Goal: Answer question/provide support: Answer question/provide support

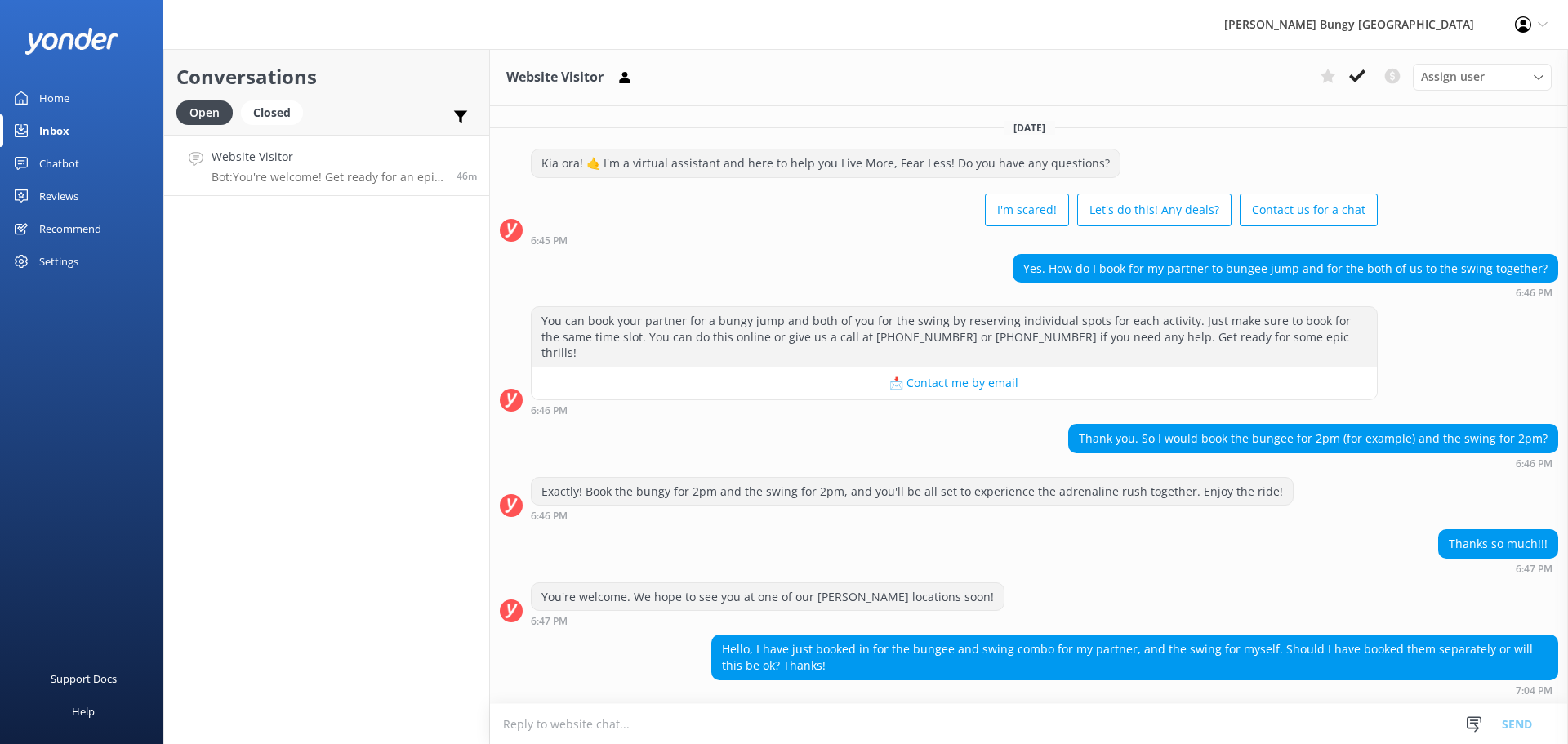
scroll to position [1422, 0]
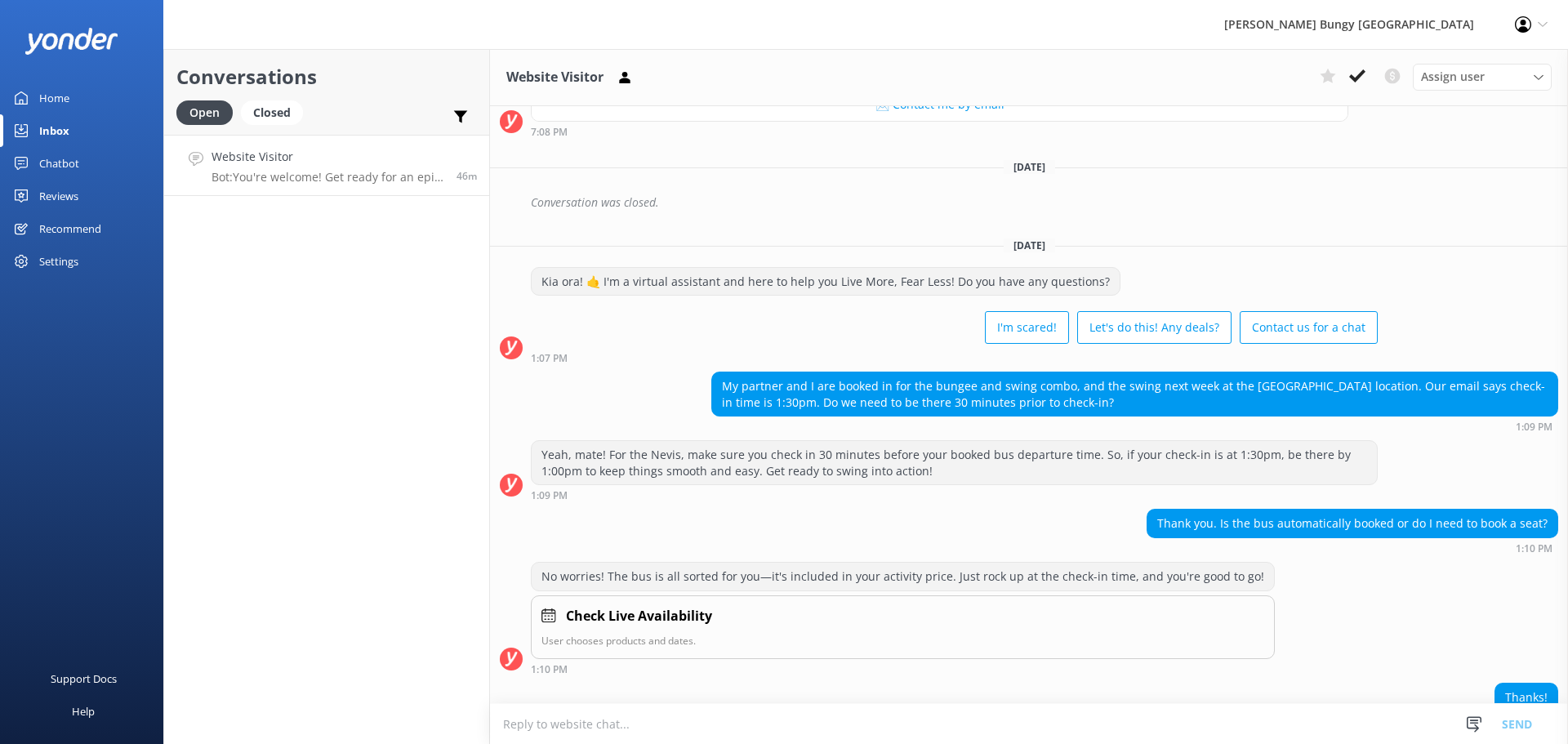
scroll to position [1422, 0]
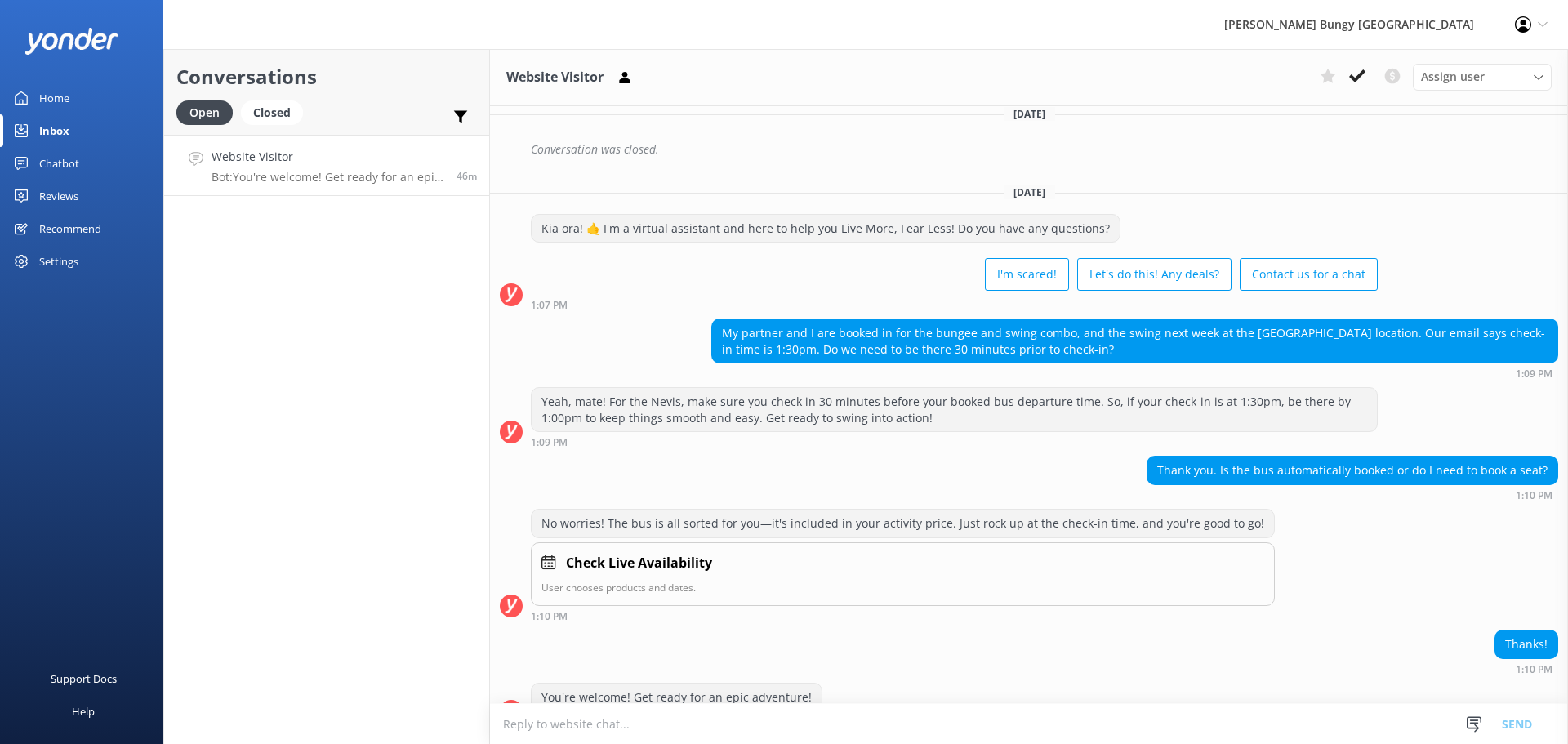
click at [330, 186] on link "Website Visitor Bot: You're welcome! Get ready for an epic adventure! 46m" at bounding box center [327, 164] width 325 height 61
click at [705, 736] on textarea at bounding box center [1029, 724] width 1078 height 40
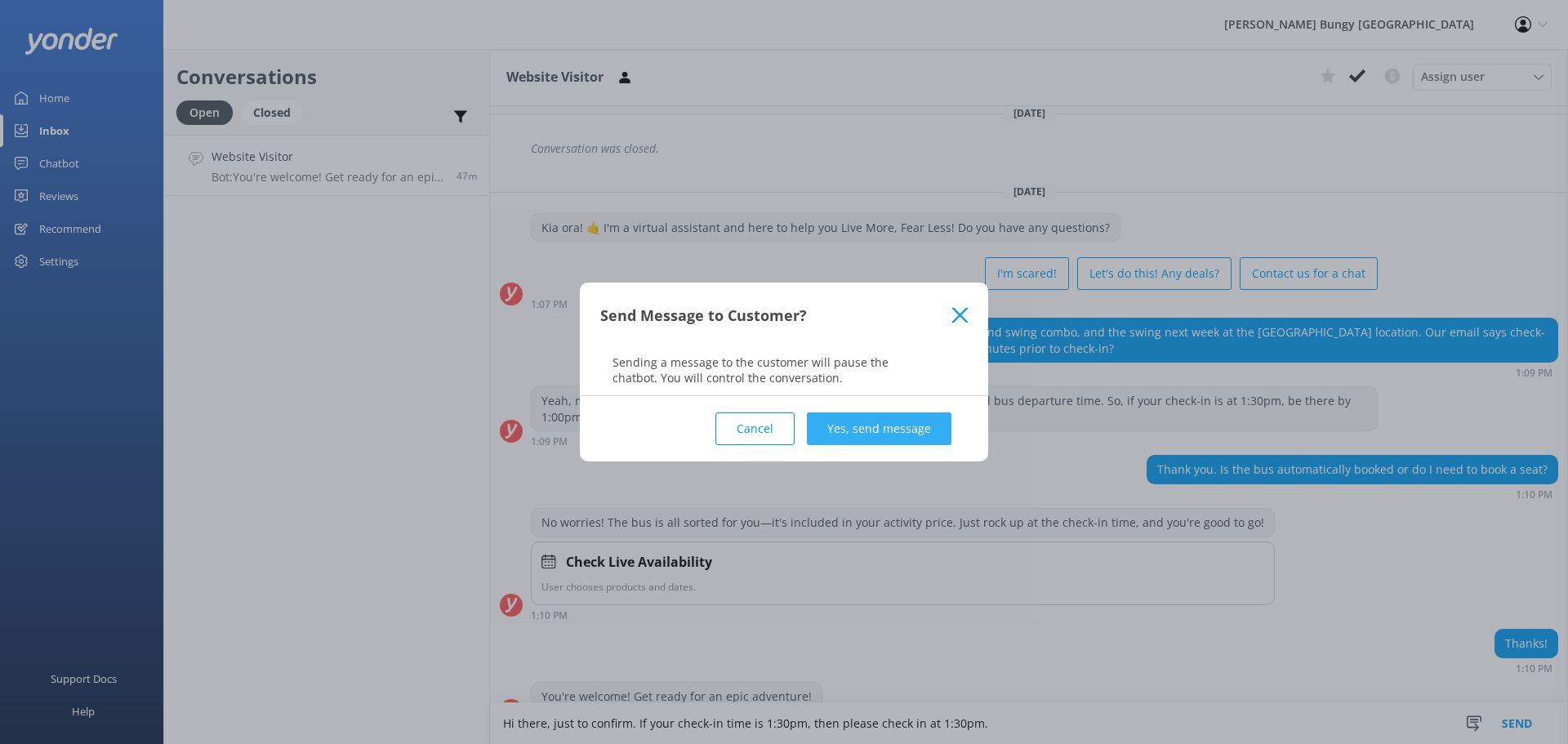
type textarea "Hi there, just to confirm. If your check-in time is 1:30pm, then please check i…"
click at [905, 420] on button "Yes, send message" at bounding box center [878, 429] width 144 height 33
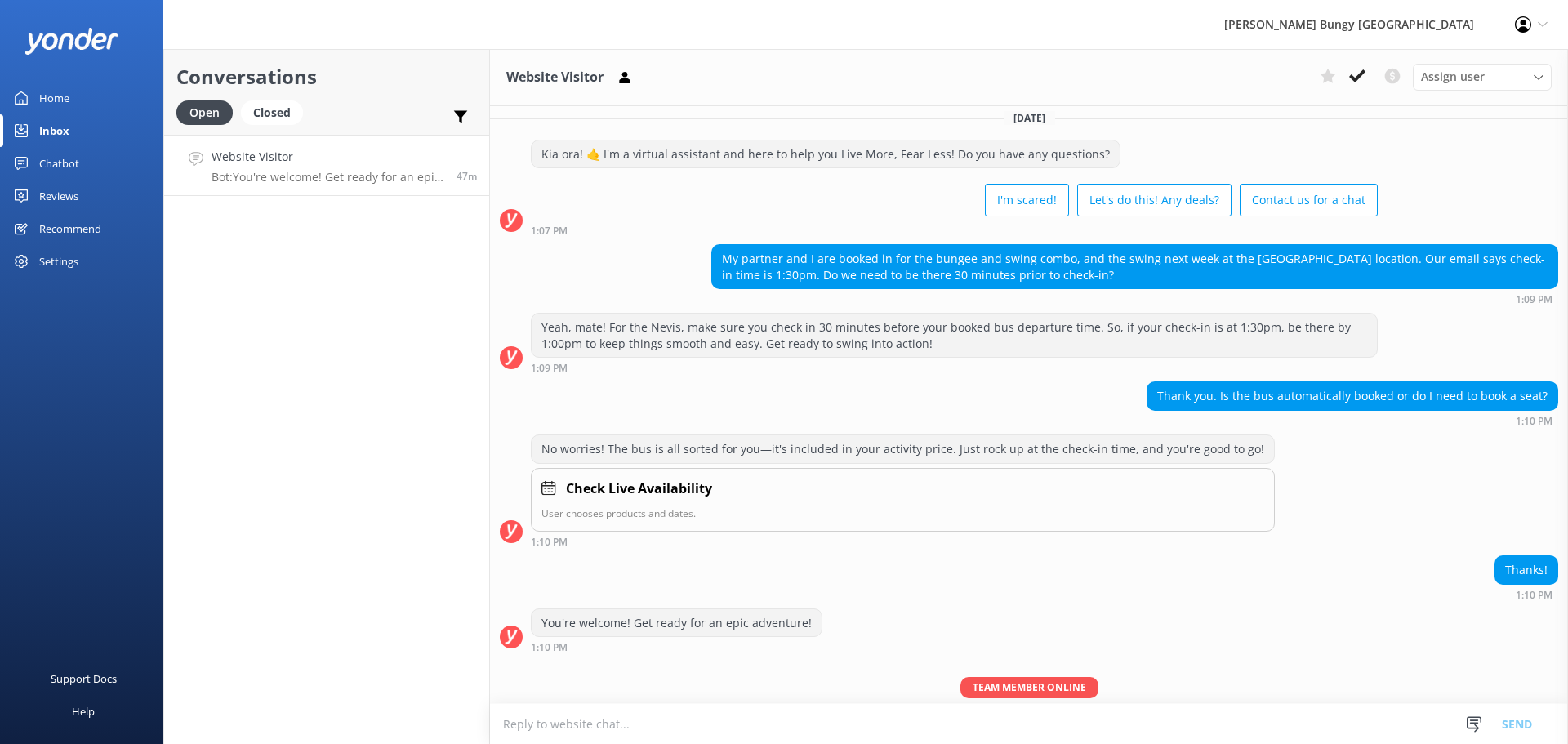
scroll to position [1528, 0]
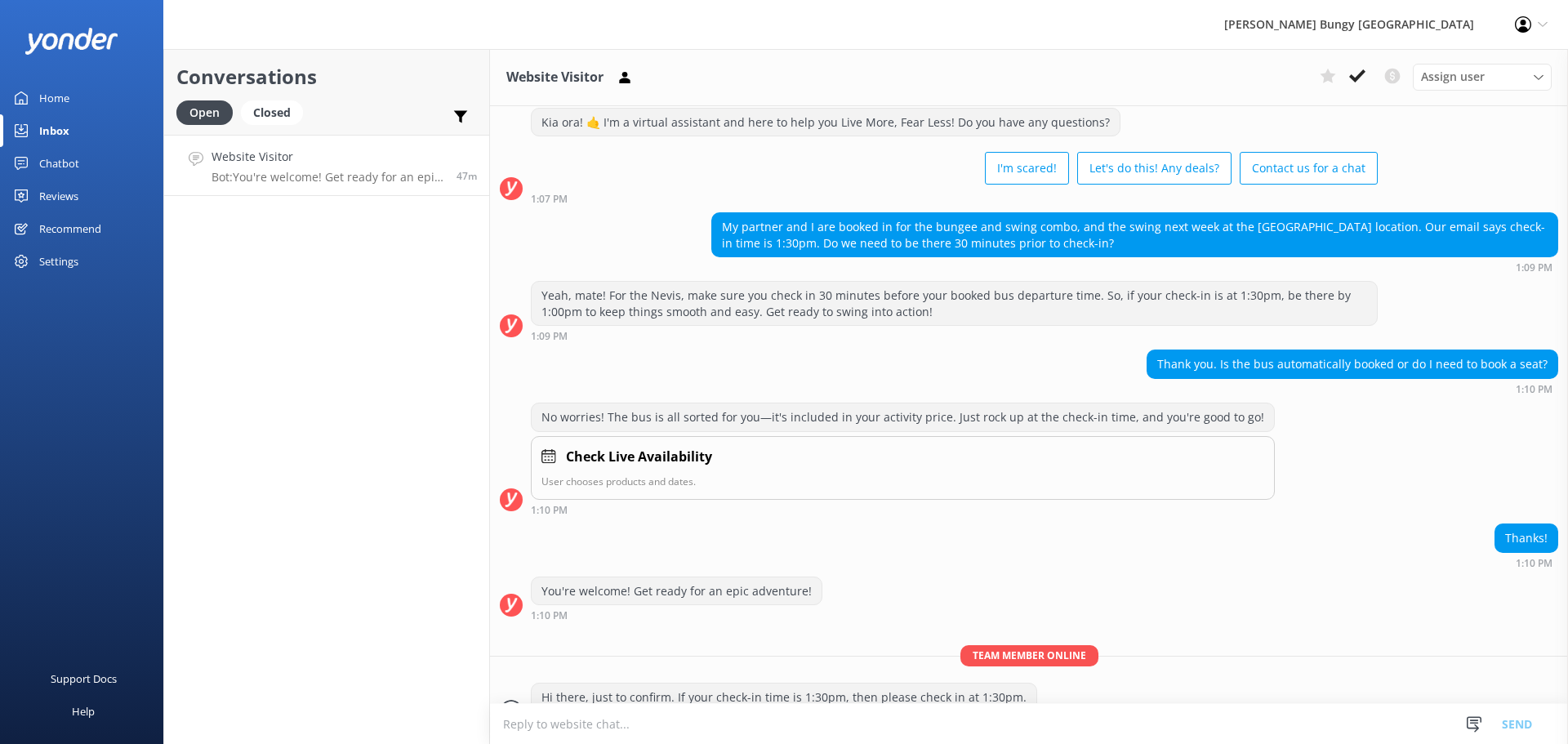
click at [804, 730] on textarea at bounding box center [1029, 724] width 1078 height 40
click at [254, 120] on div "Closed" at bounding box center [271, 113] width 62 height 25
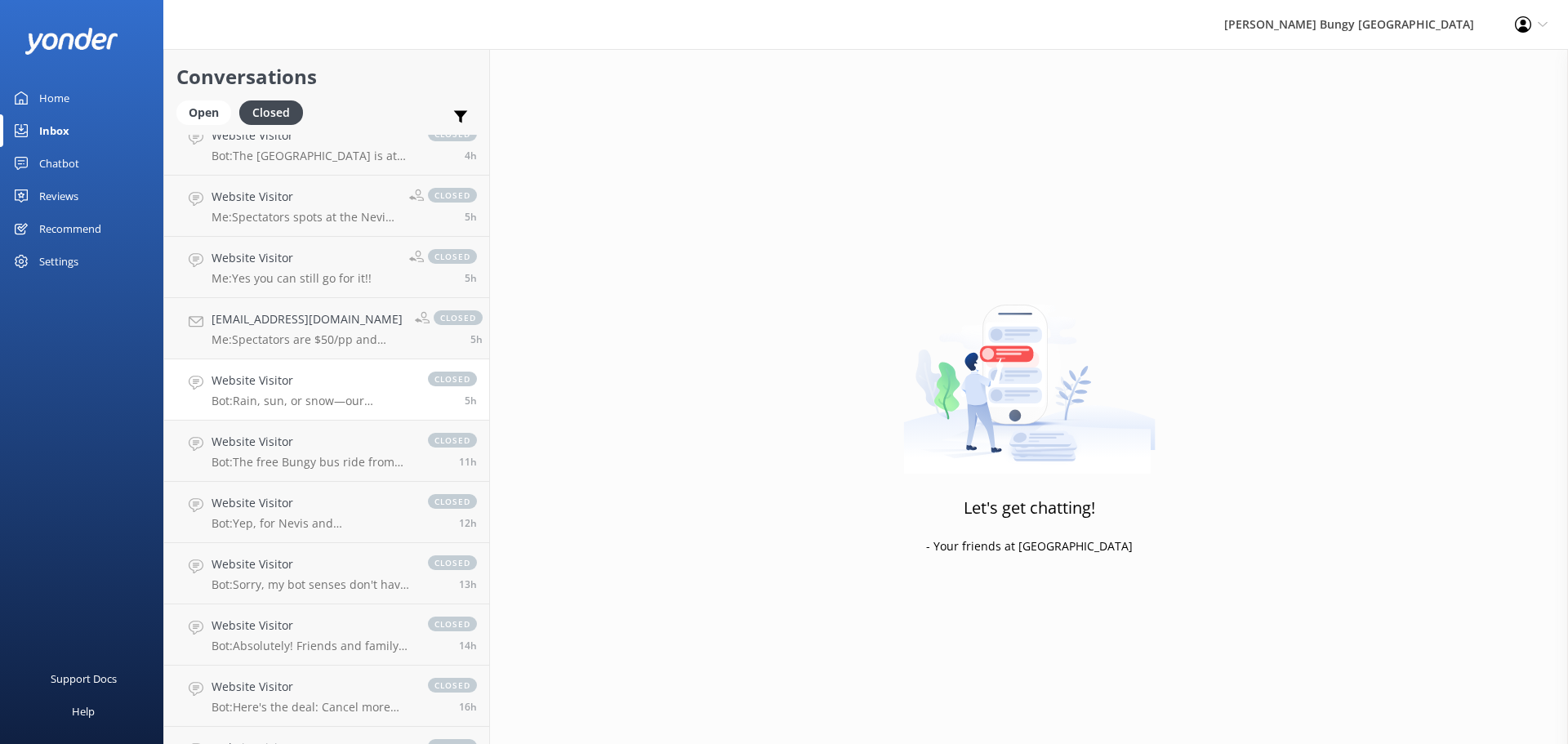
scroll to position [653, 0]
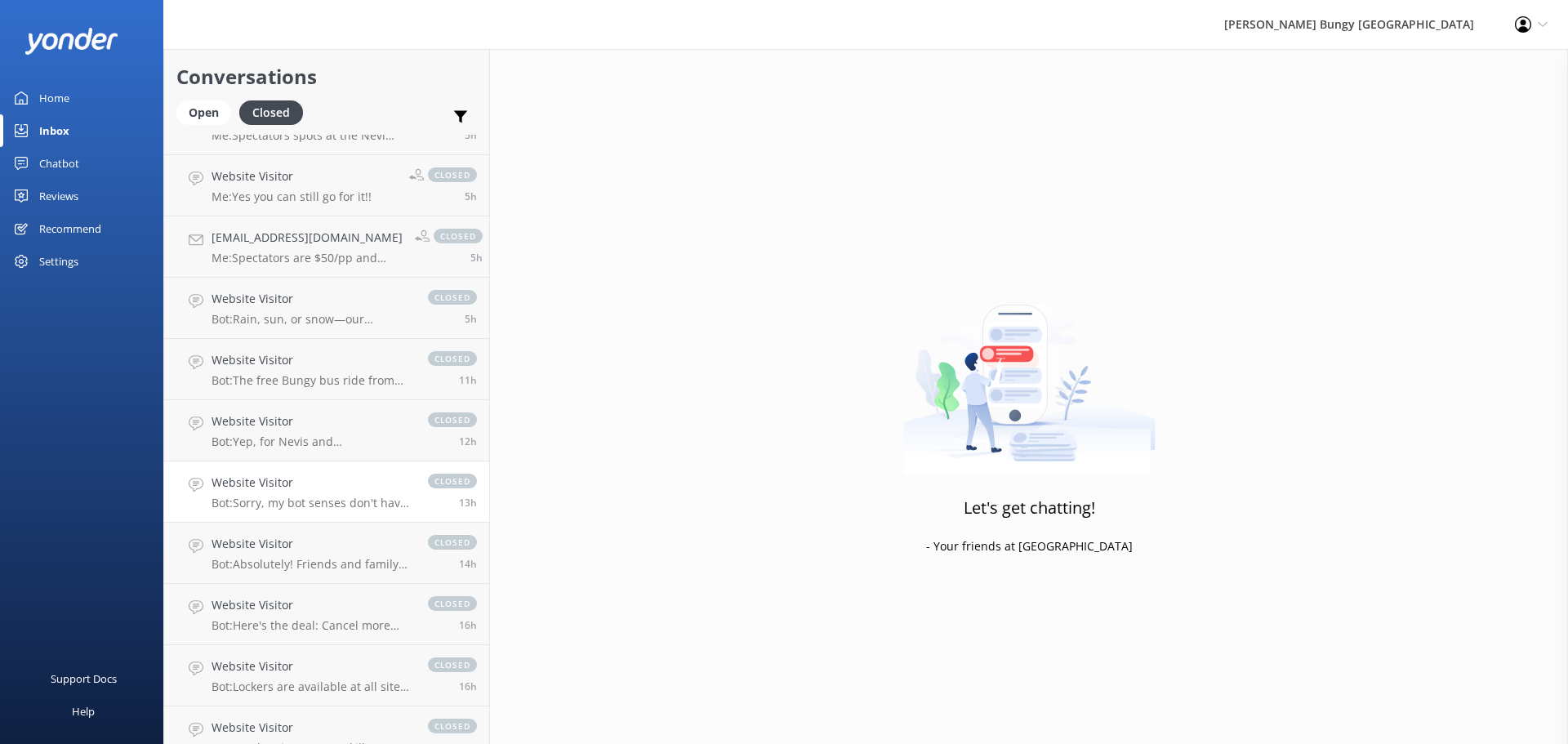
click at [313, 499] on p "Bot: Sorry, my bot senses don't have an answer for that, please try and rephras…" at bounding box center [311, 503] width 200 height 15
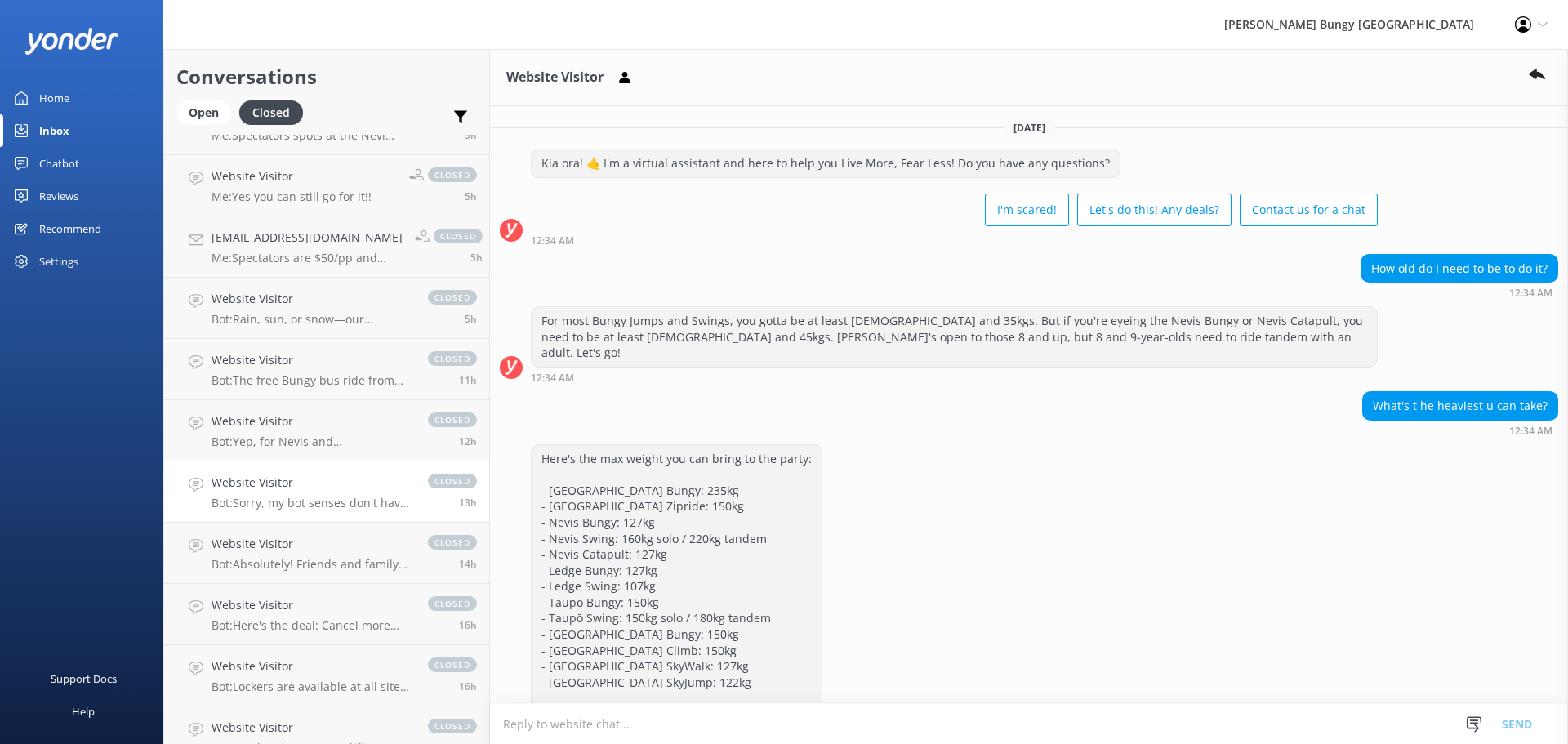
scroll to position [239, 0]
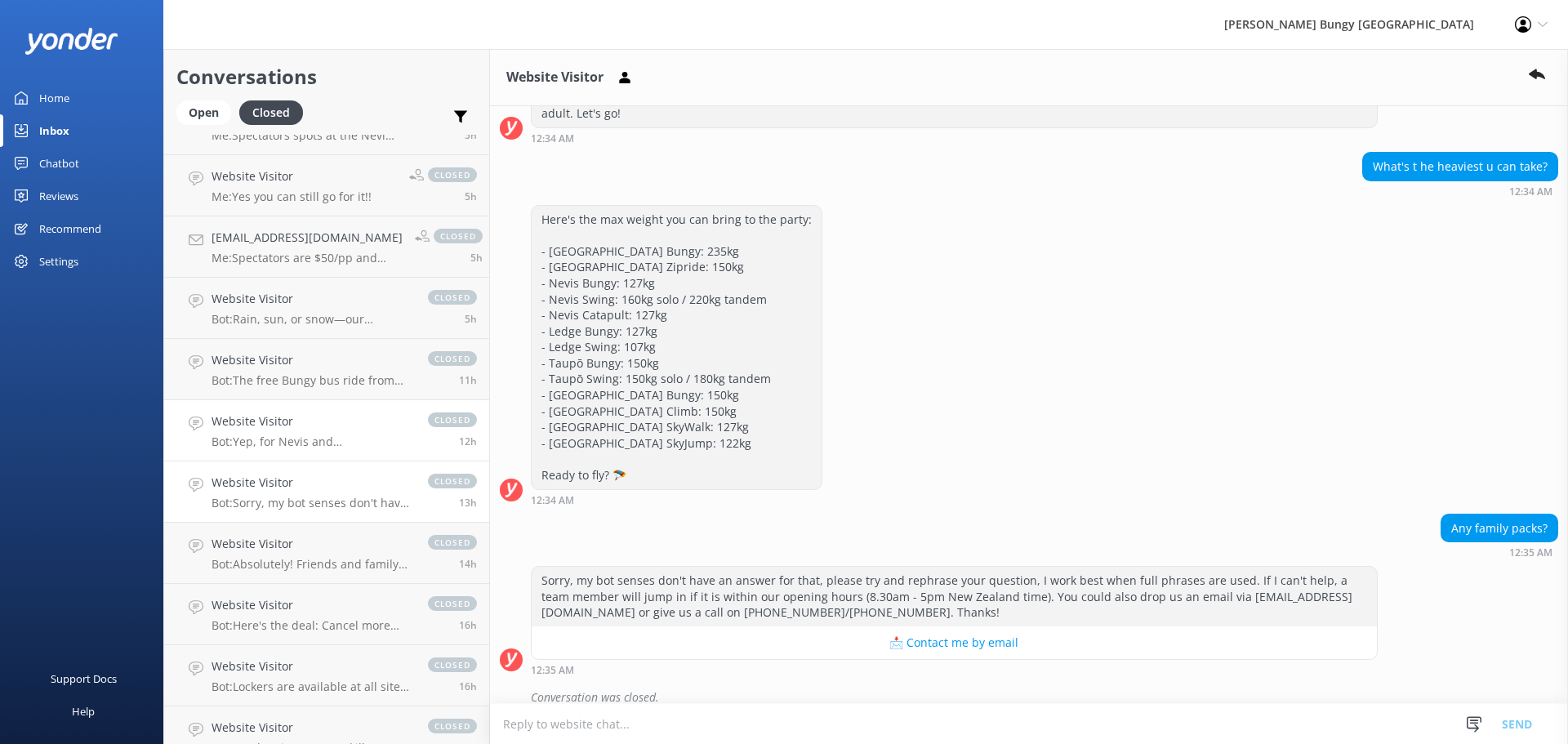
click at [289, 433] on div "Website Visitor Bot: Yep, for Nevis and [GEOGRAPHIC_DATA], you'll need a specta…" at bounding box center [311, 431] width 200 height 36
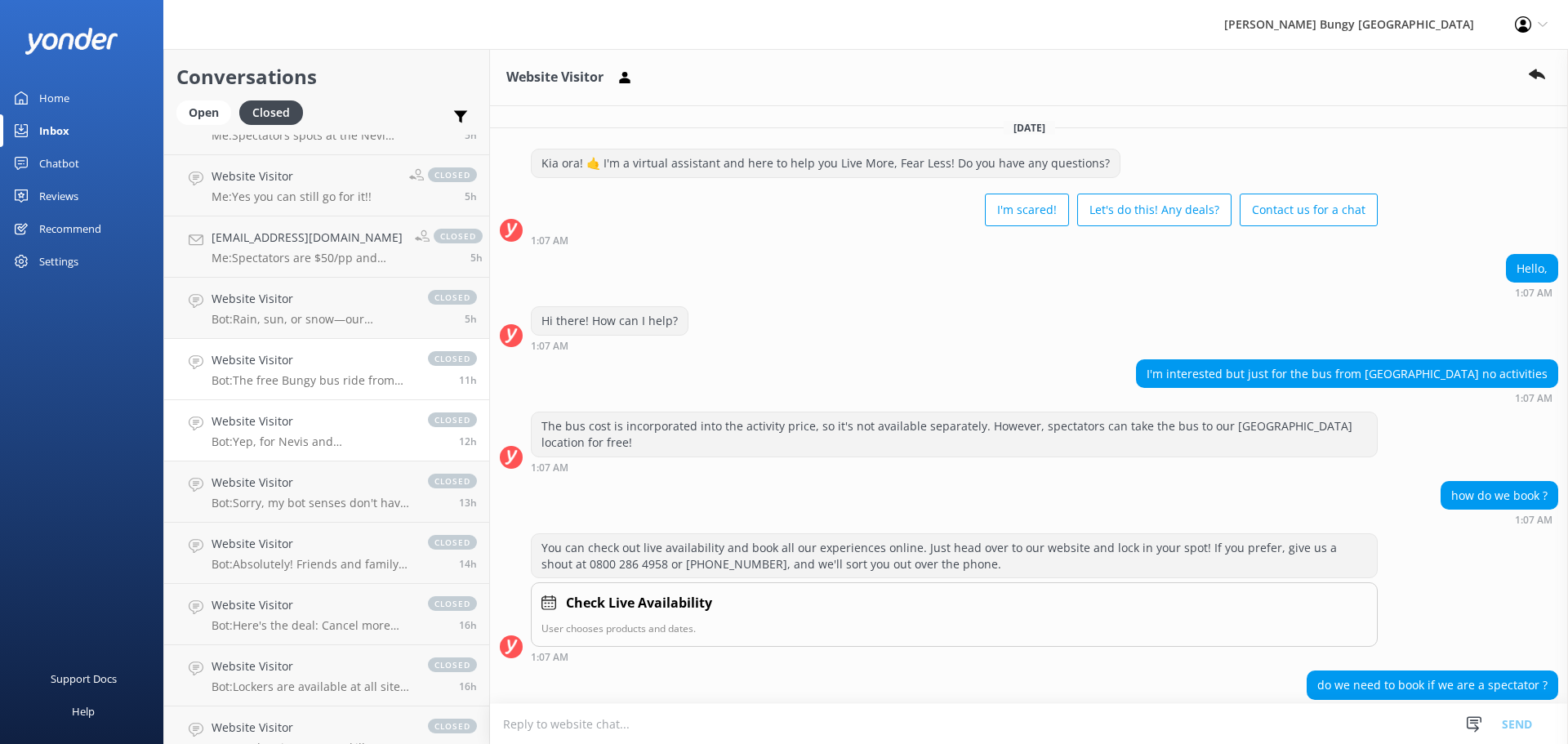
scroll to position [109, 0]
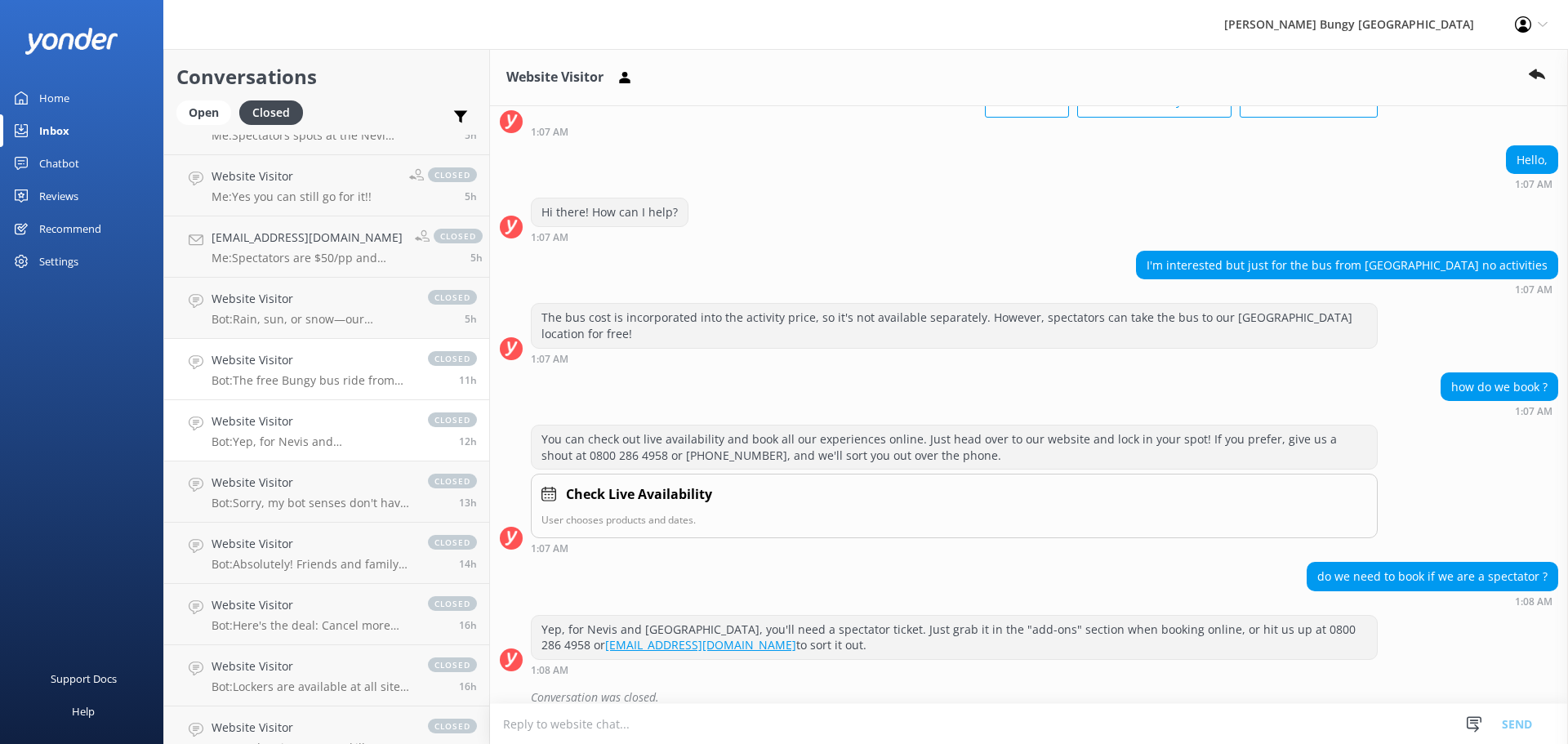
click at [271, 377] on p "Bot: The free Bungy bus ride from [GEOGRAPHIC_DATA] to the [GEOGRAPHIC_DATA] ta…" at bounding box center [311, 381] width 200 height 15
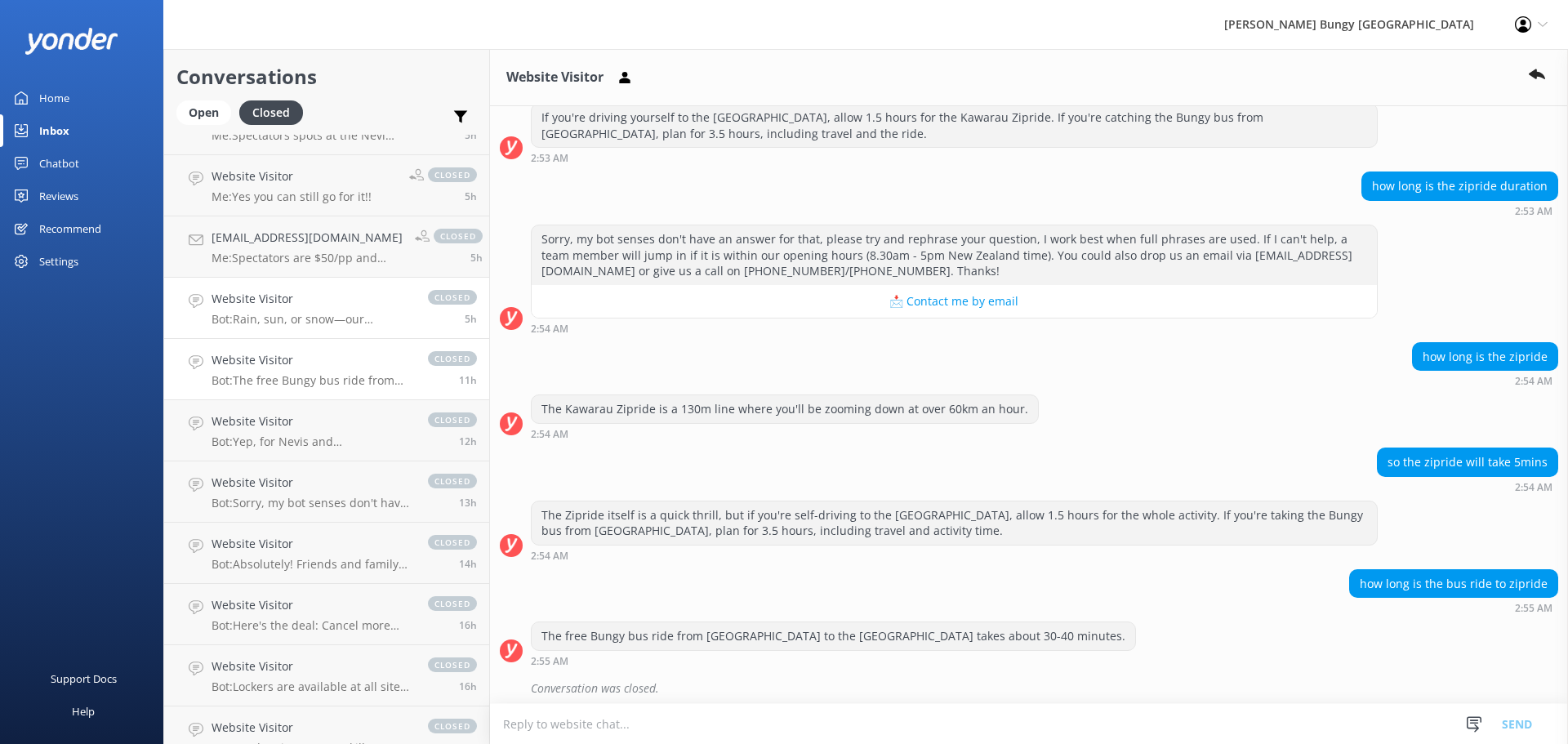
scroll to position [210, 0]
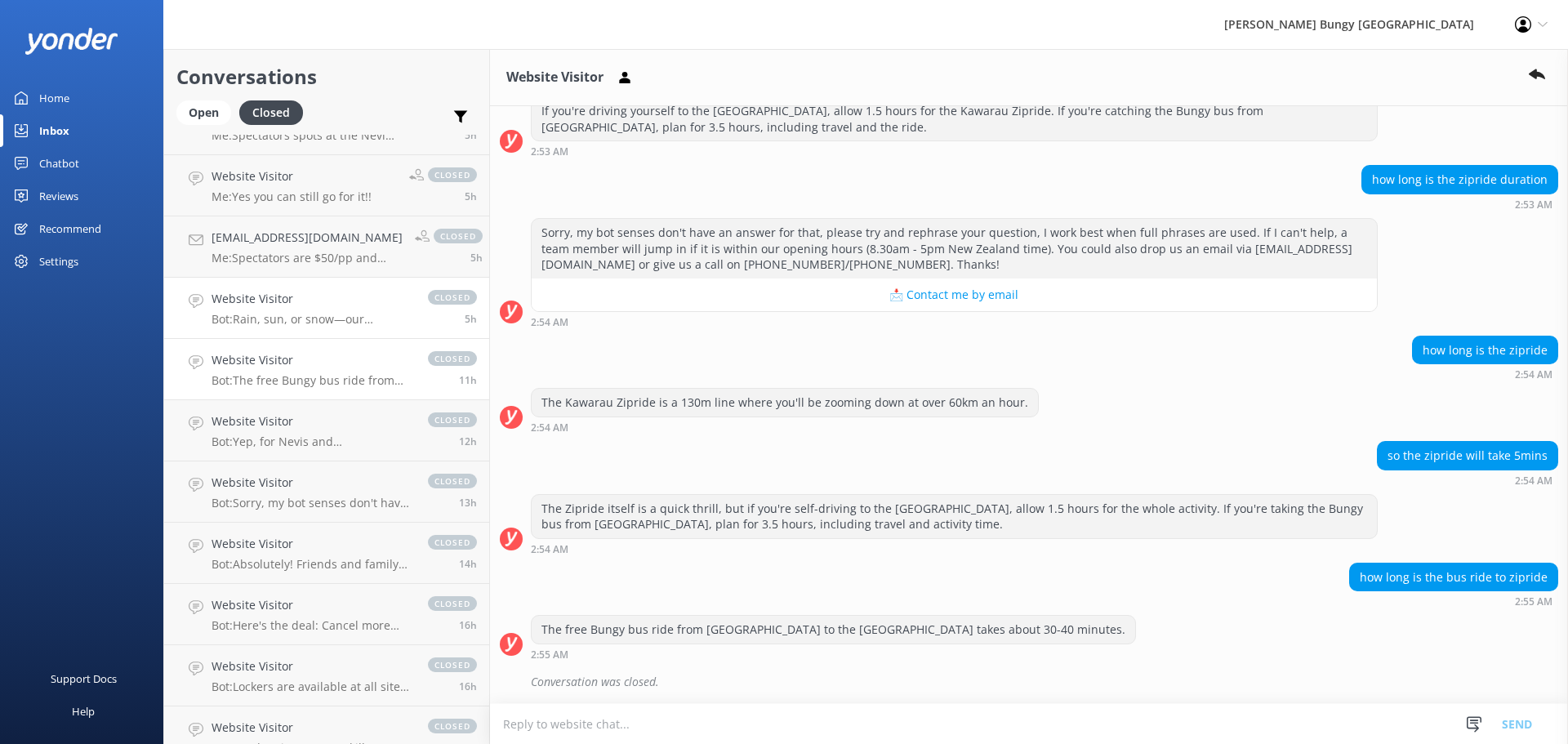
click at [261, 319] on p "Bot: Rain, sun, or snow—our activities go ahead in most weather conditions, and…" at bounding box center [311, 320] width 200 height 15
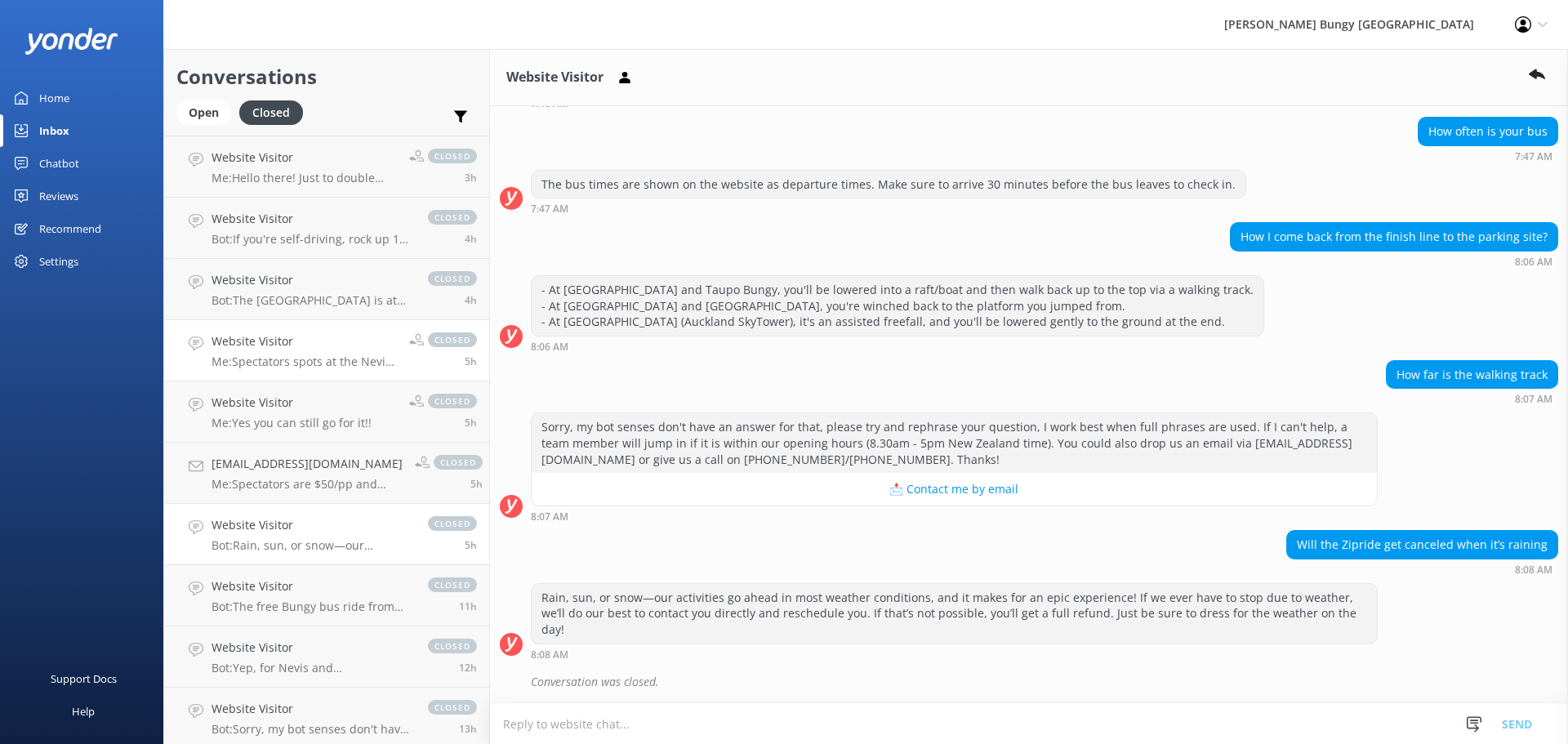
scroll to position [409, 0]
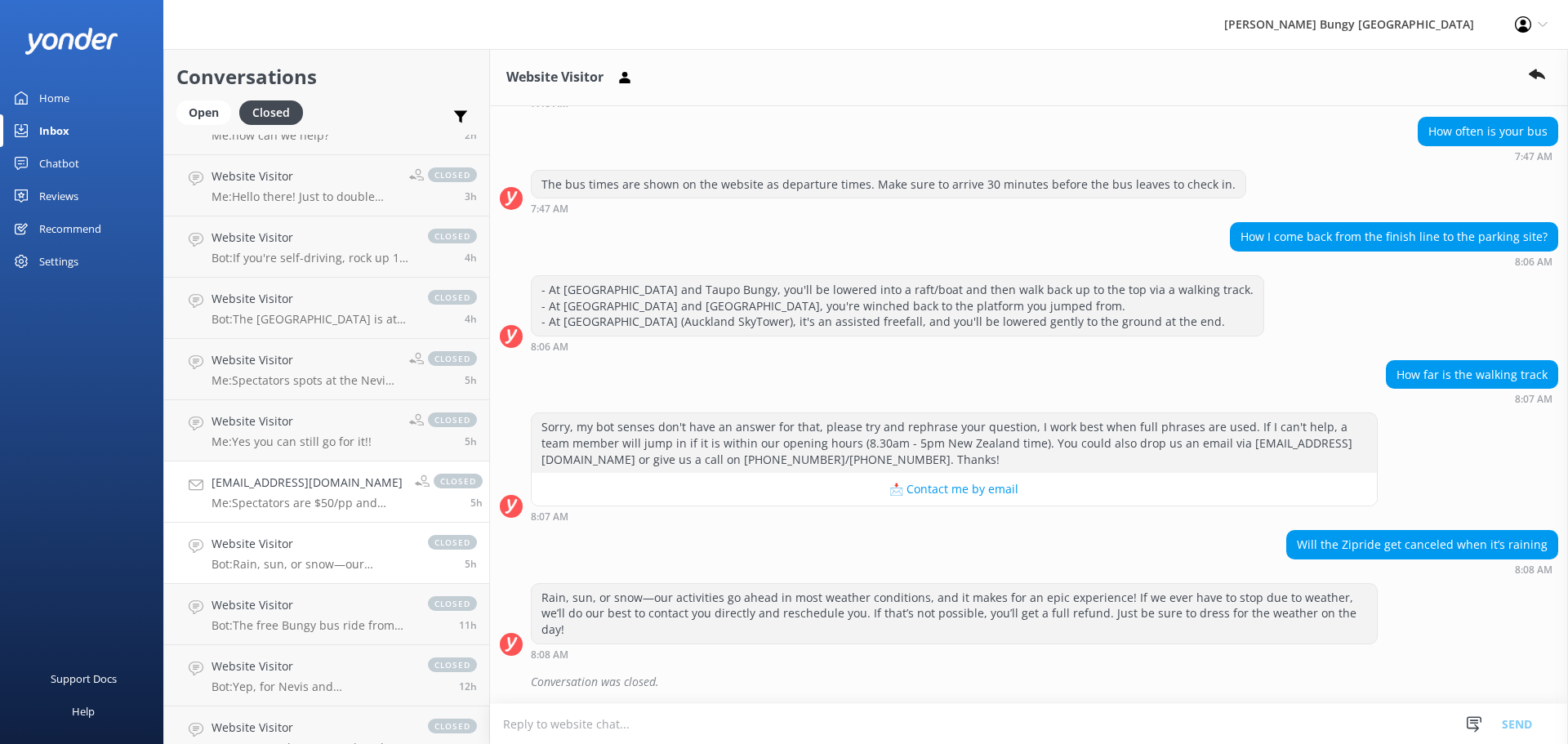
click at [286, 474] on h4 "[EMAIL_ADDRESS][DOMAIN_NAME]" at bounding box center [307, 483] width 191 height 18
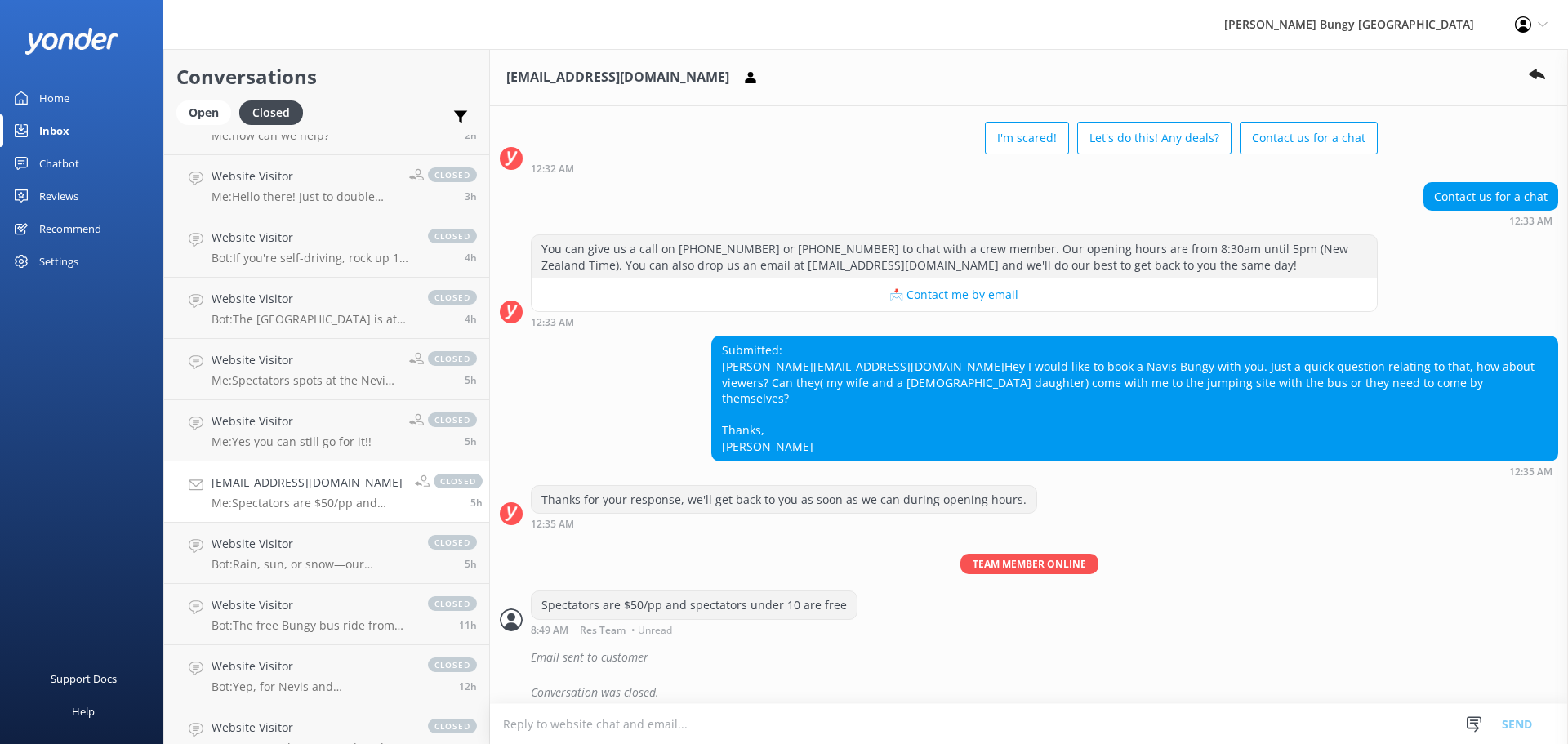
scroll to position [100, 0]
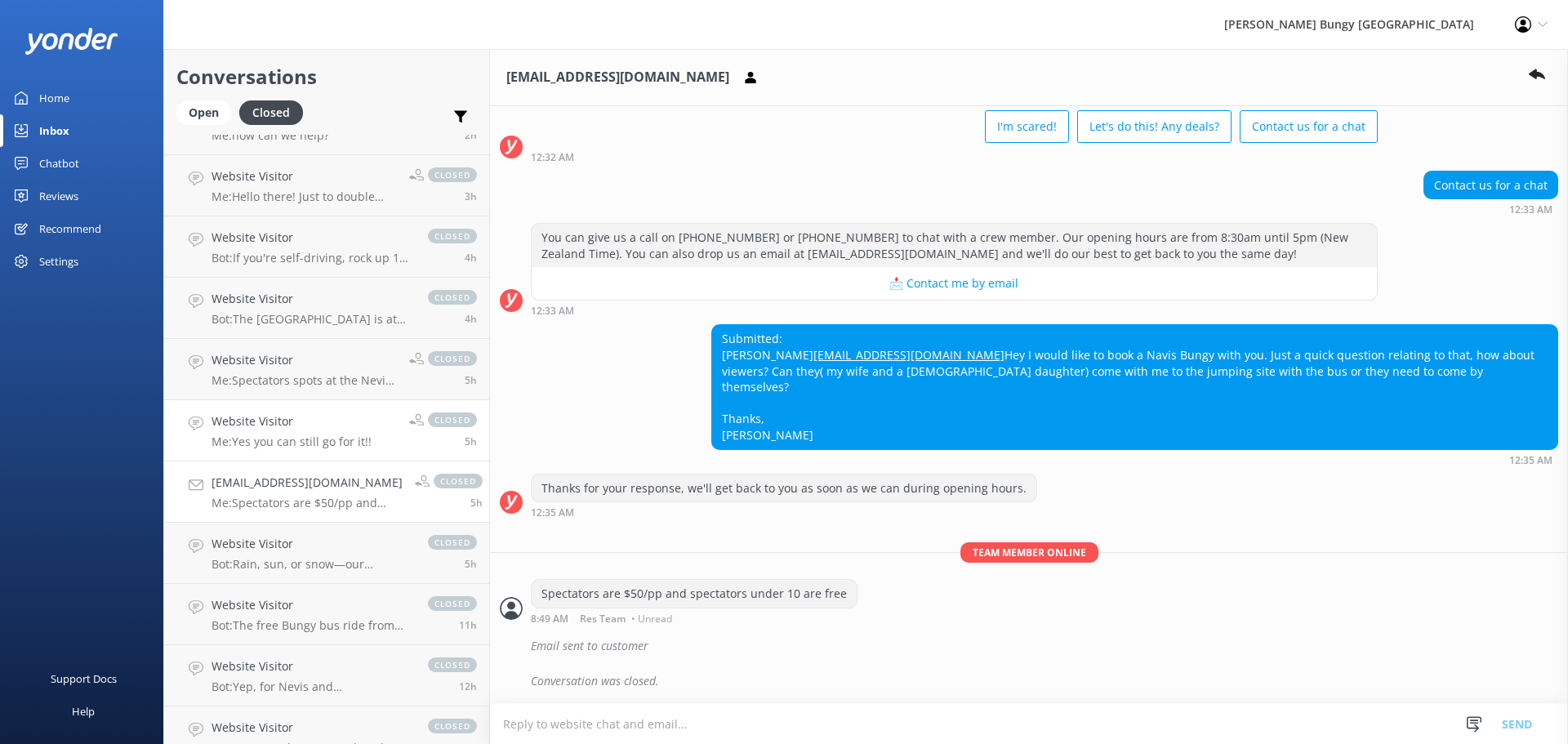
click at [280, 434] on p "Me: Yes you can still go for it!!" at bounding box center [291, 441] width 160 height 15
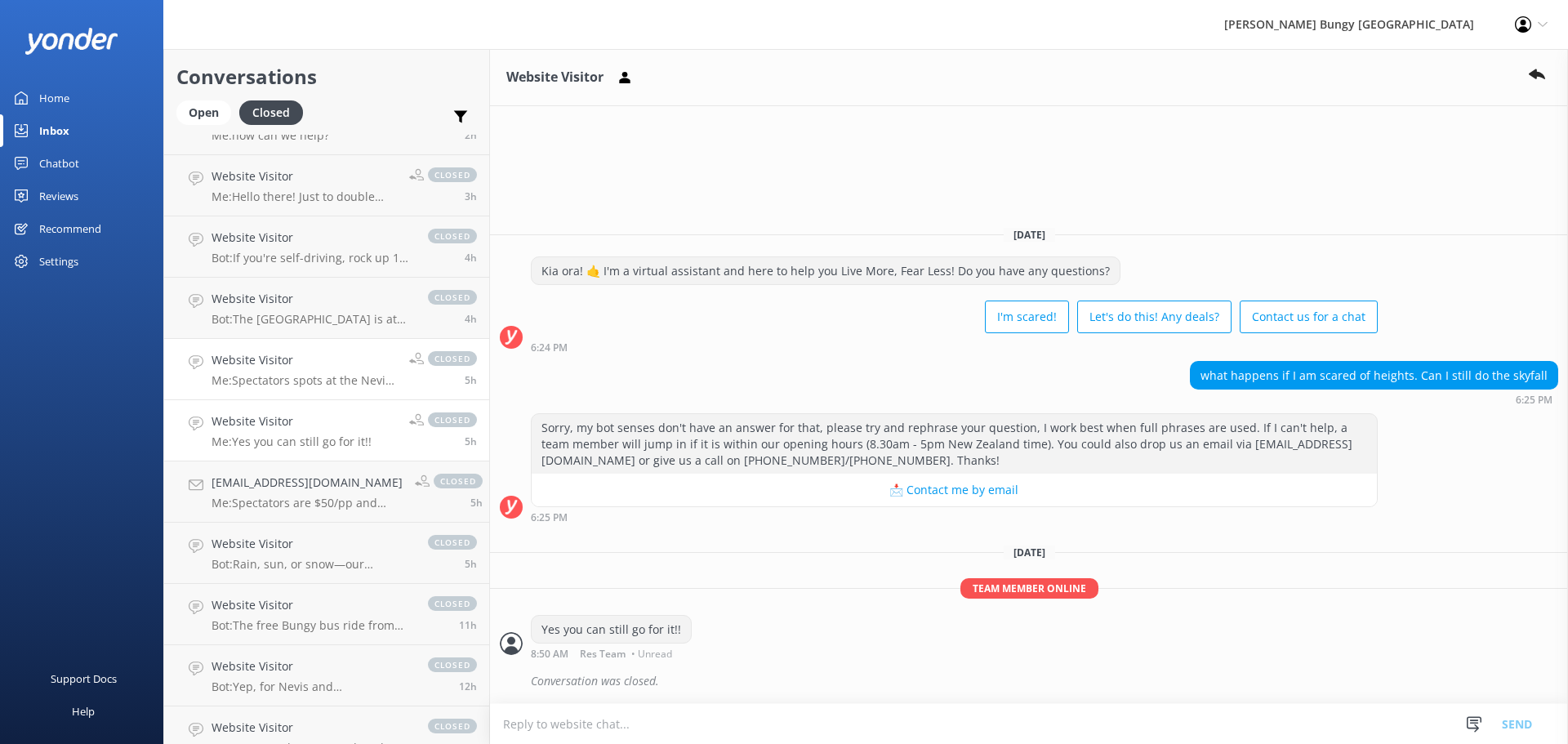
click at [270, 382] on p "Me: Spectators spots at the Nevis are $50 per person (unless [DEMOGRAPHIC_DATA]…" at bounding box center [304, 381] width 185 height 15
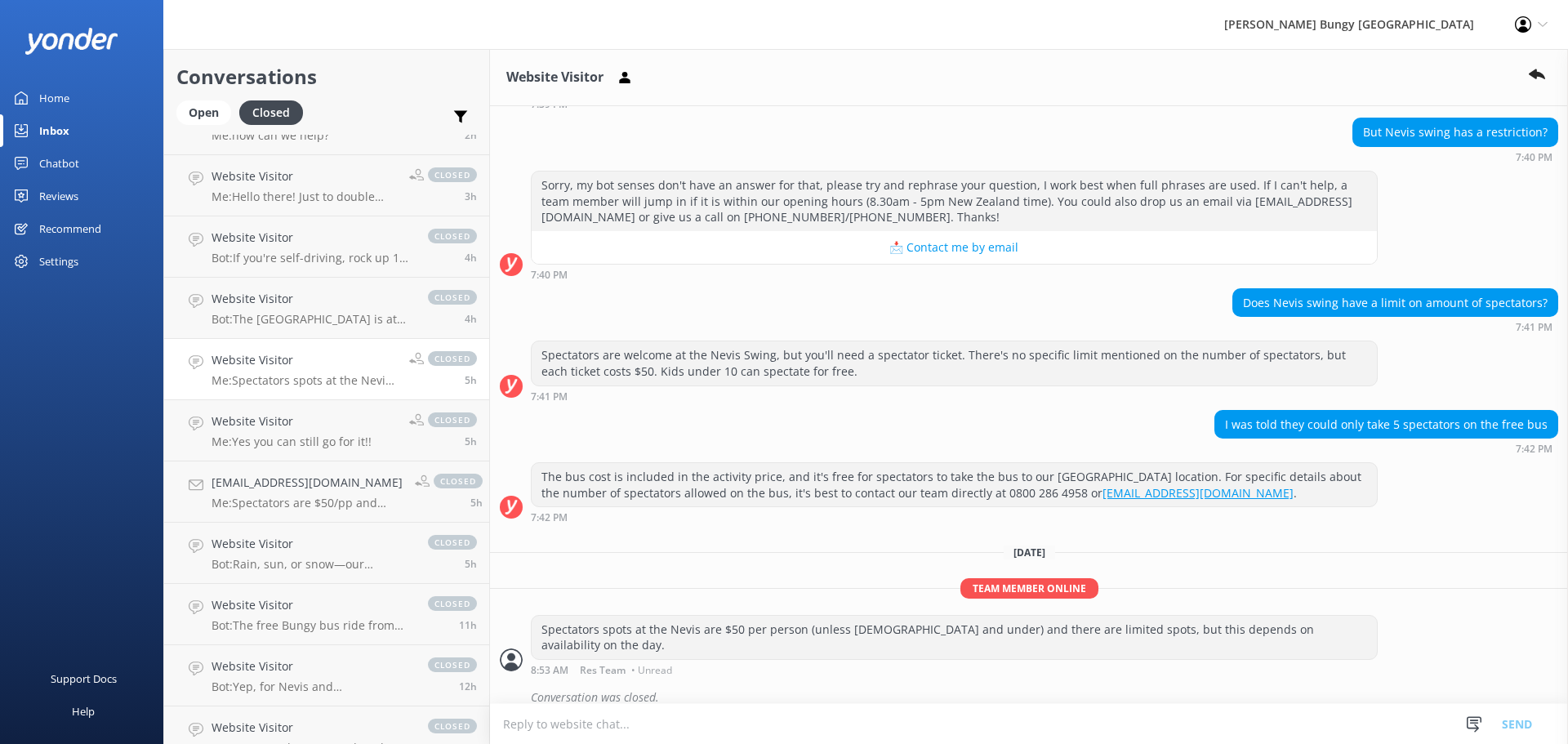
scroll to position [327, 0]
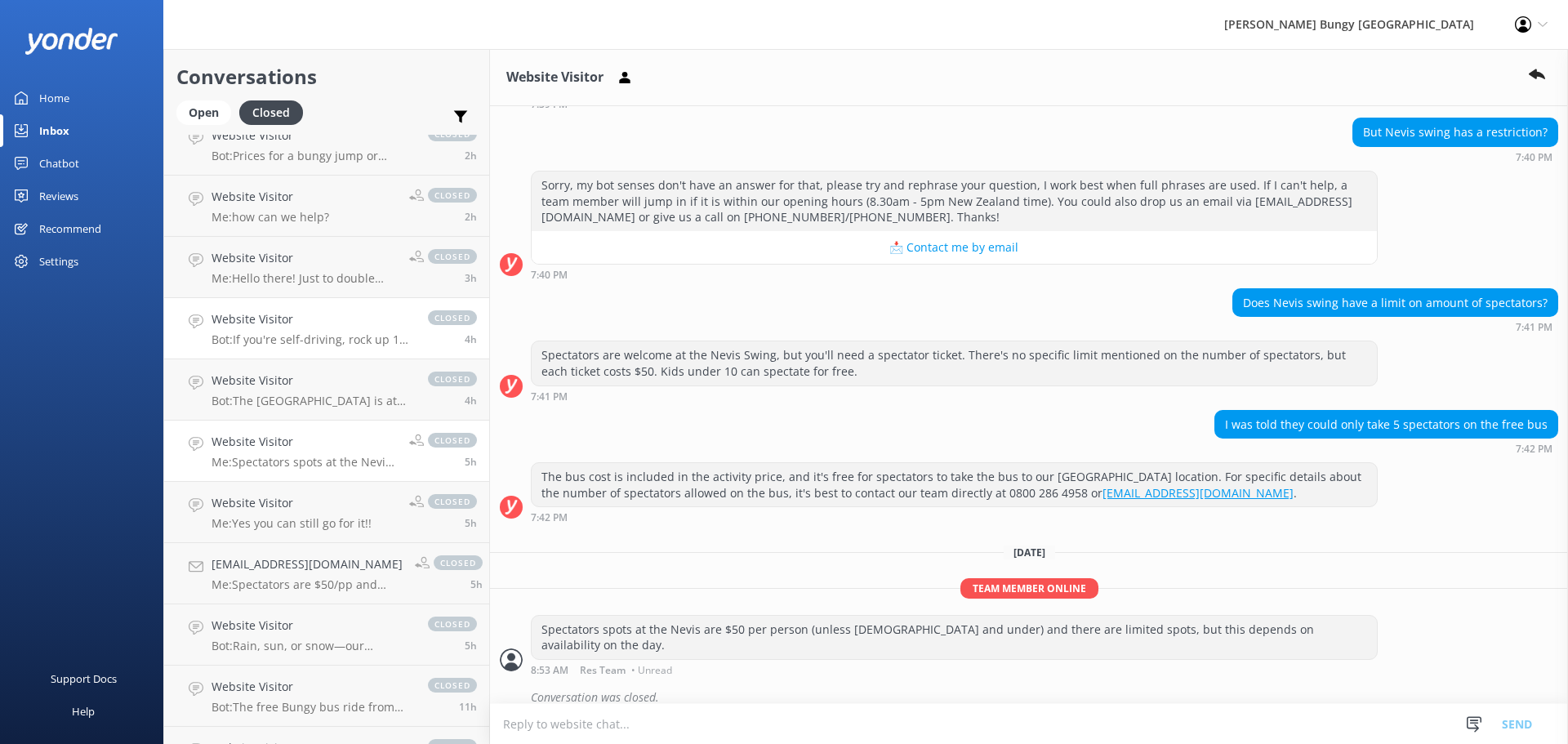
click at [266, 344] on p "Bot: If you're self-driving, rock up 15 minutes before your 2pm booking. If you…" at bounding box center [311, 340] width 200 height 15
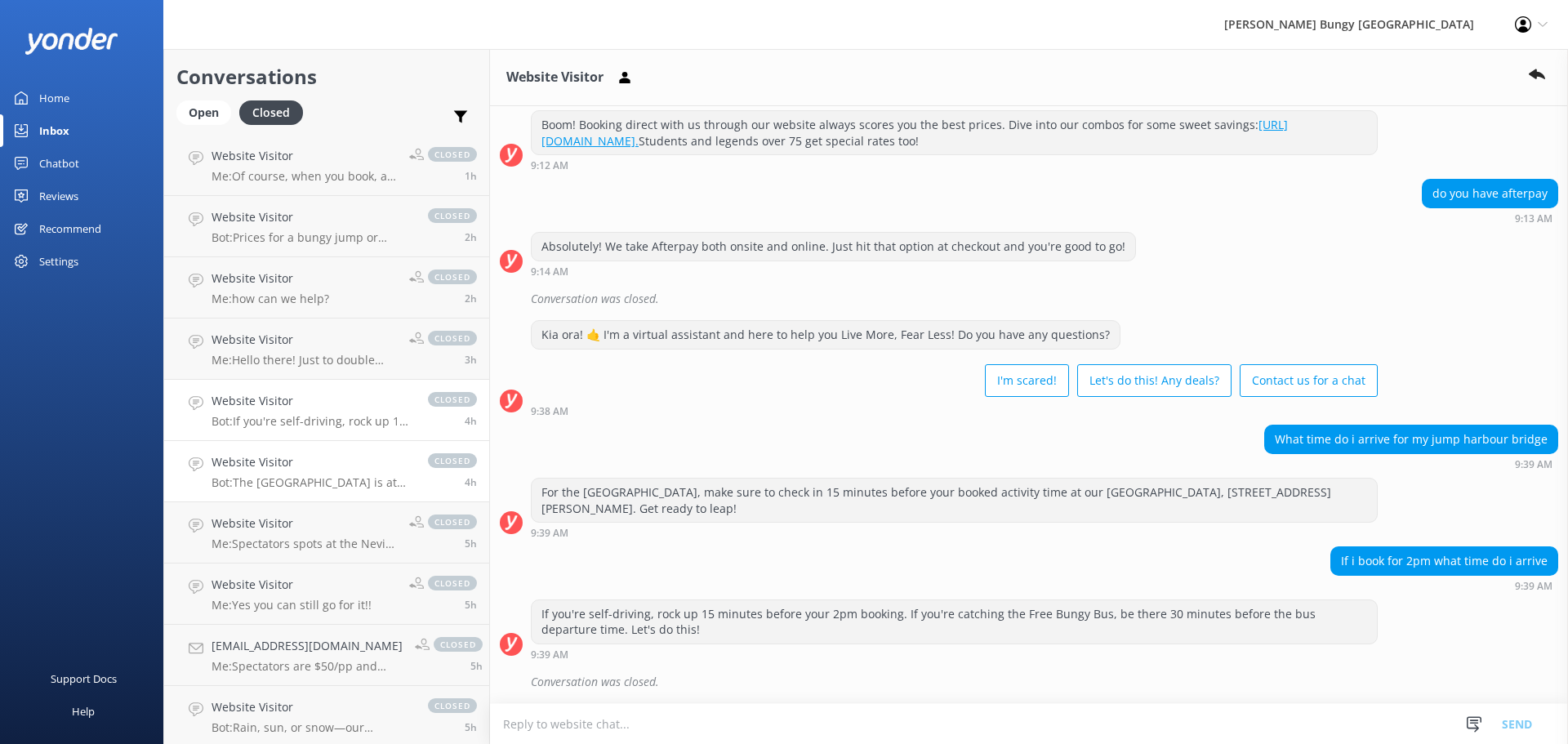
scroll to position [164, 0]
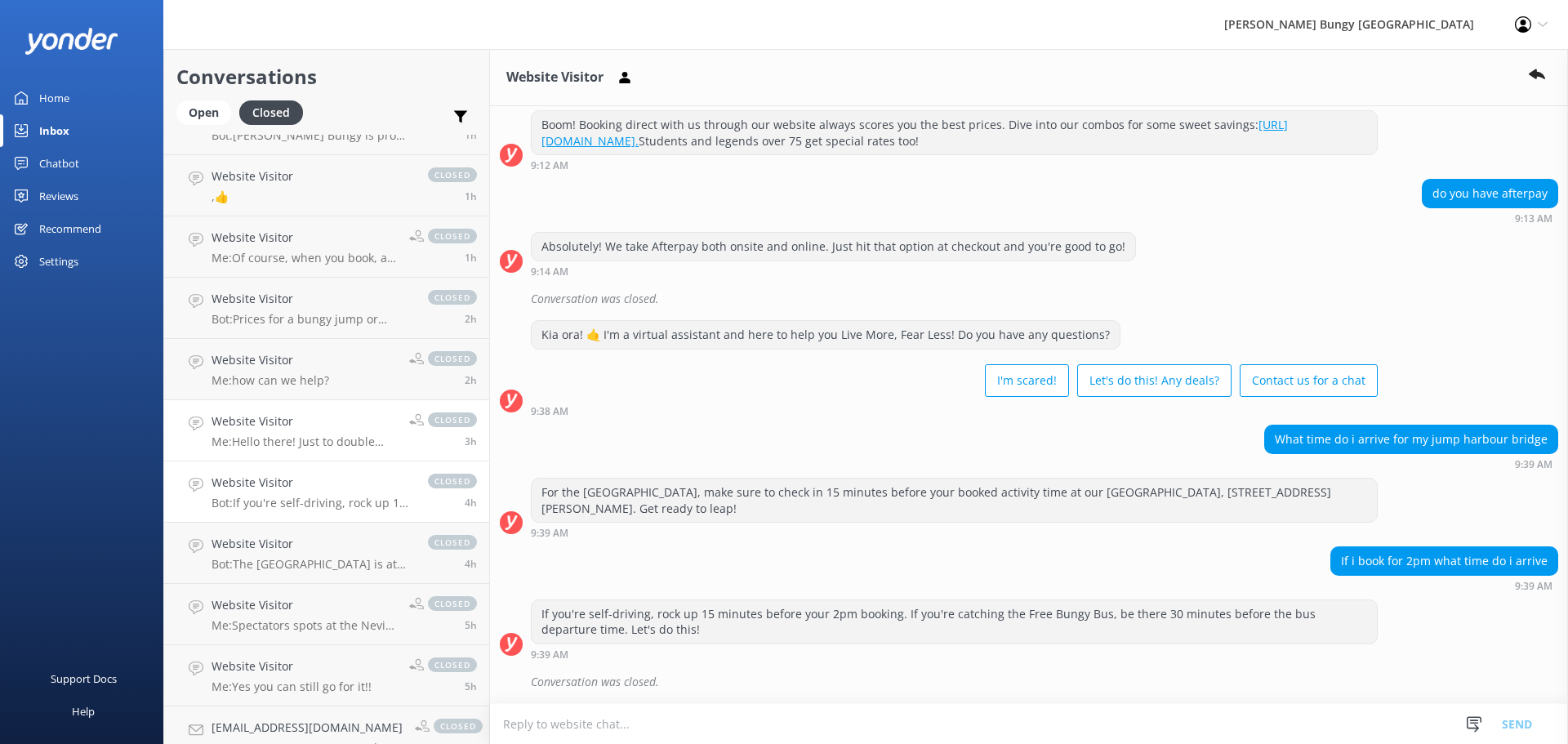
click at [282, 419] on h4 "Website Visitor" at bounding box center [304, 422] width 185 height 18
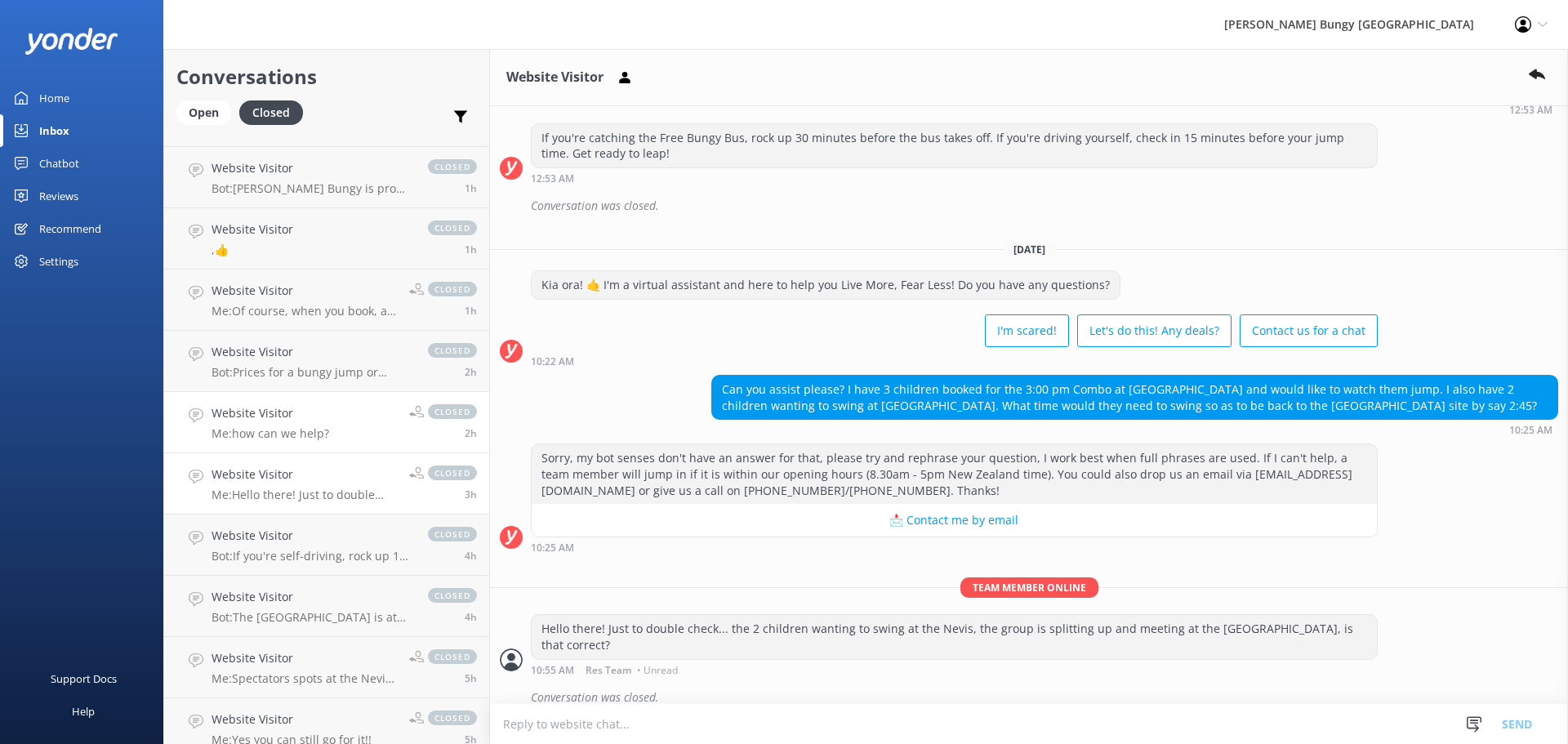
scroll to position [82, 0]
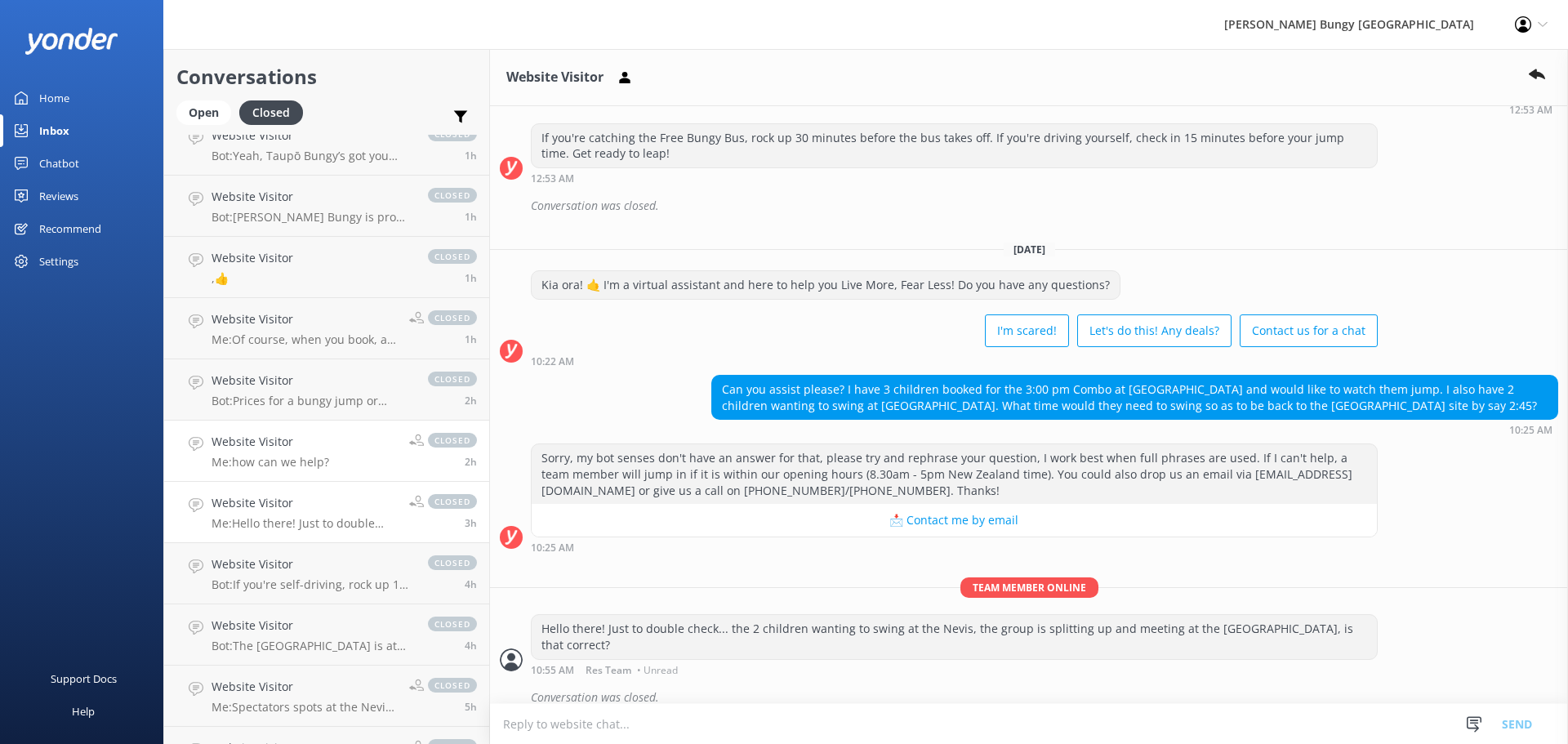
click at [283, 442] on h4 "Website Visitor" at bounding box center [270, 442] width 117 height 18
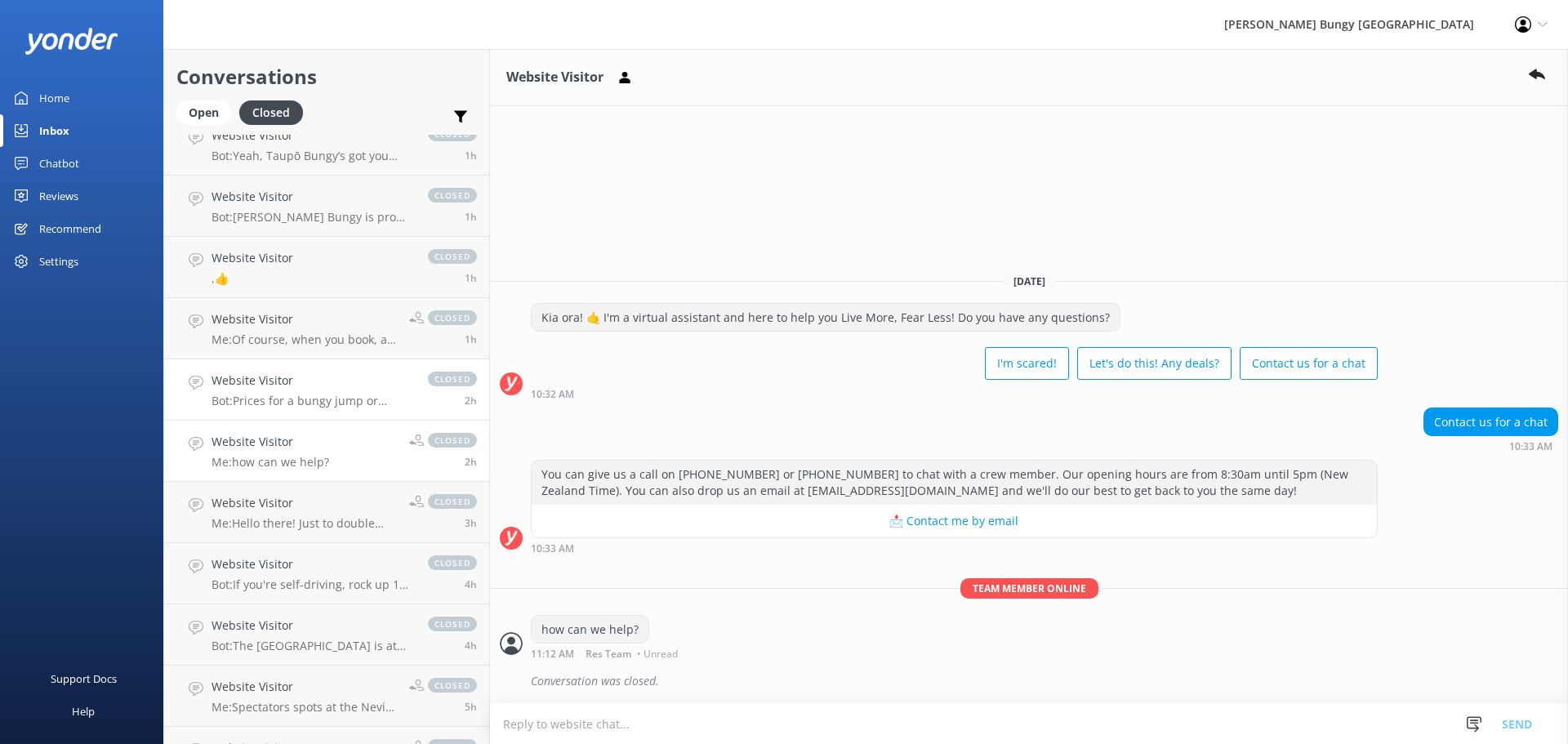
click at [280, 392] on div "Website Visitor Bot: Prices for a bungy jump or swing depend on the location an…" at bounding box center [311, 390] width 200 height 36
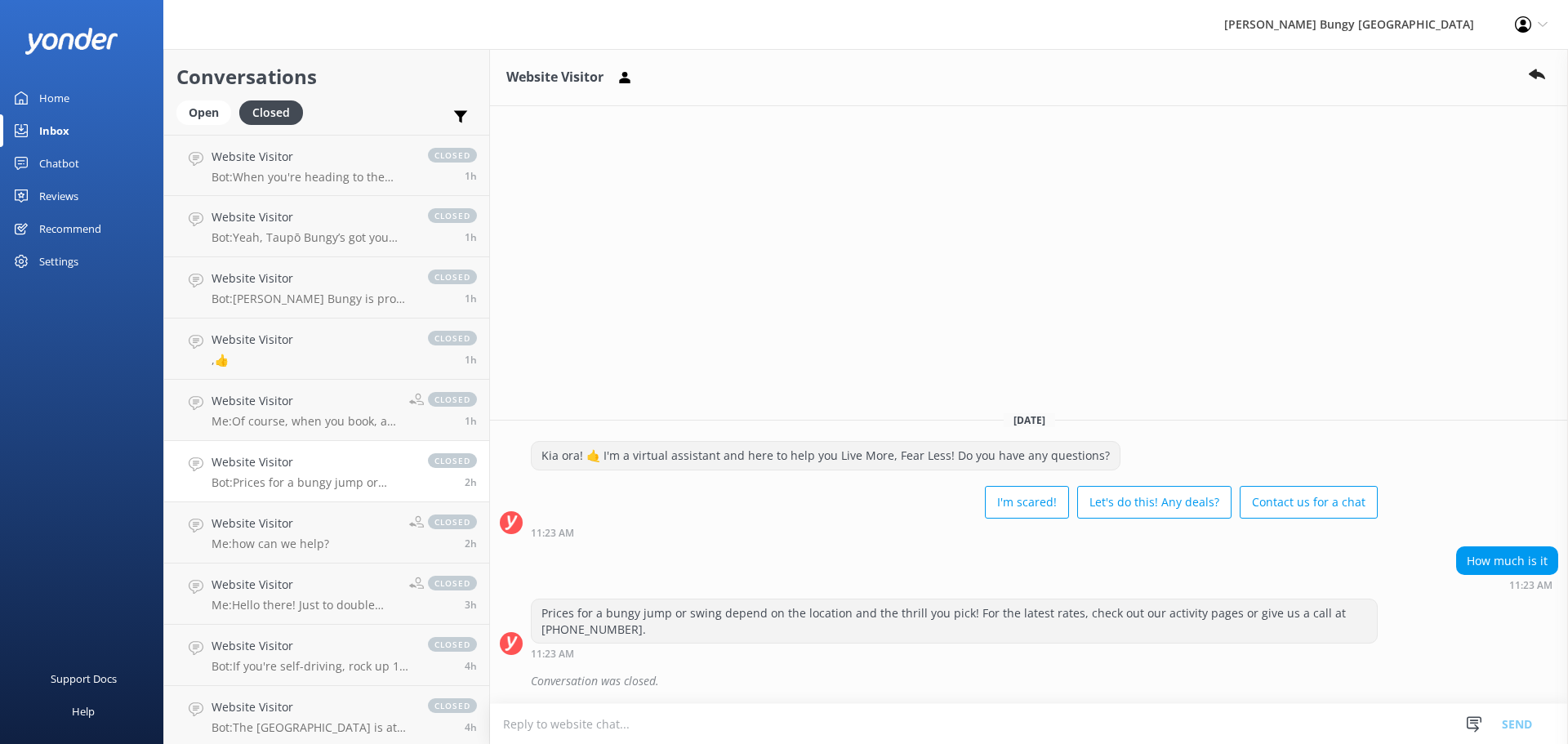
click at [280, 392] on link "Website Visitor Me: Of course, when you book, all this information would be in …" at bounding box center [327, 410] width 325 height 61
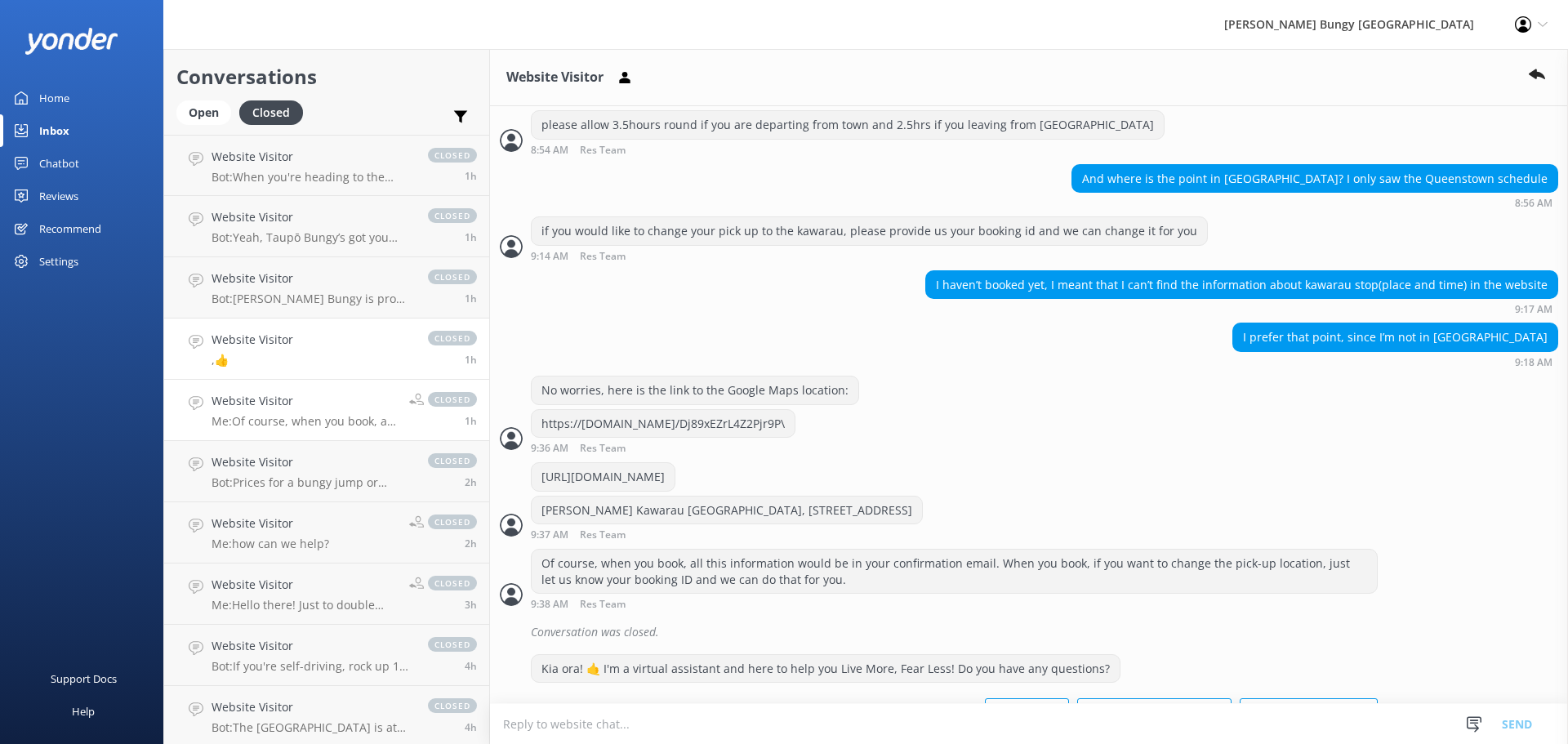
scroll to position [634, 0]
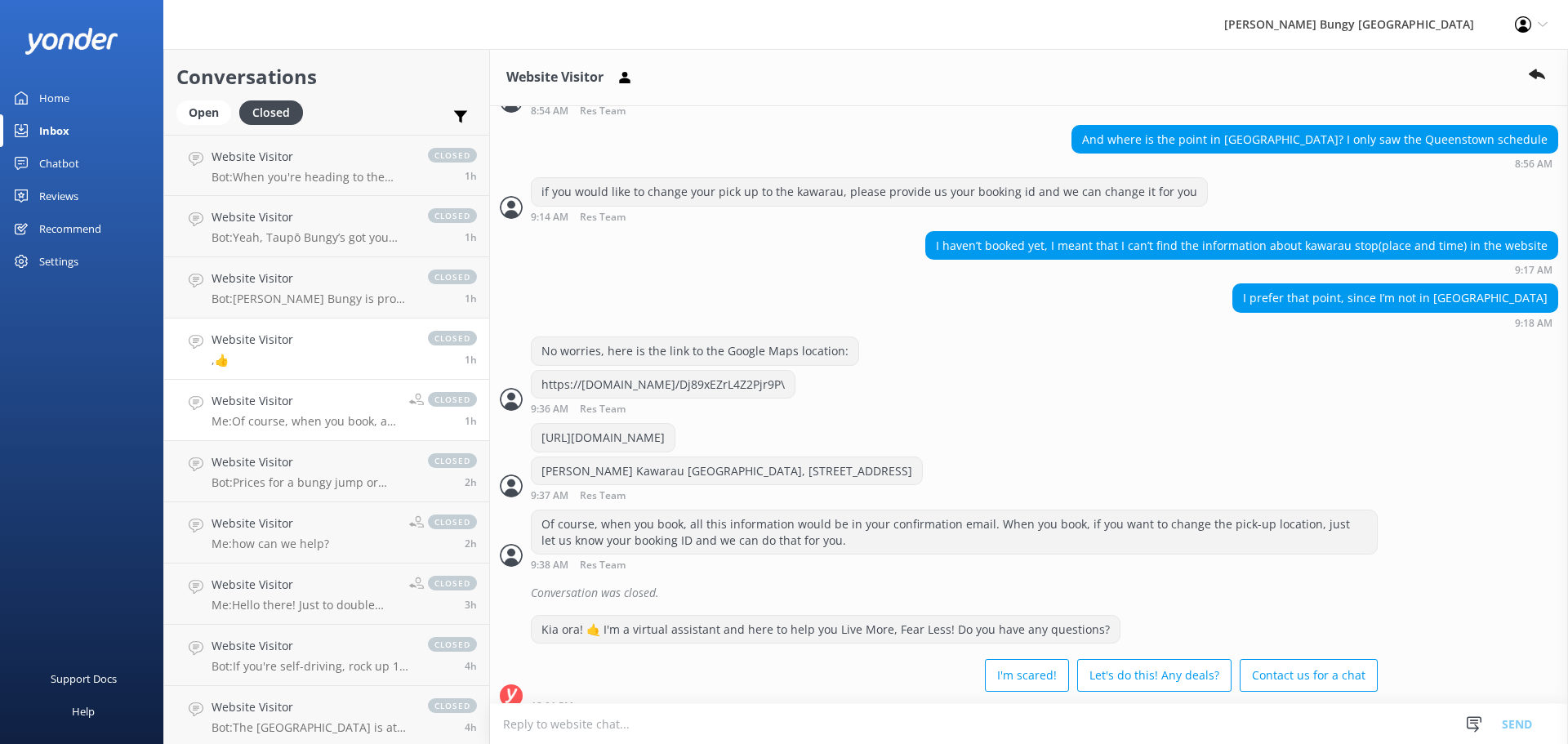
click at [302, 358] on link "Website Visitor ,👍 closed 1h" at bounding box center [327, 349] width 325 height 61
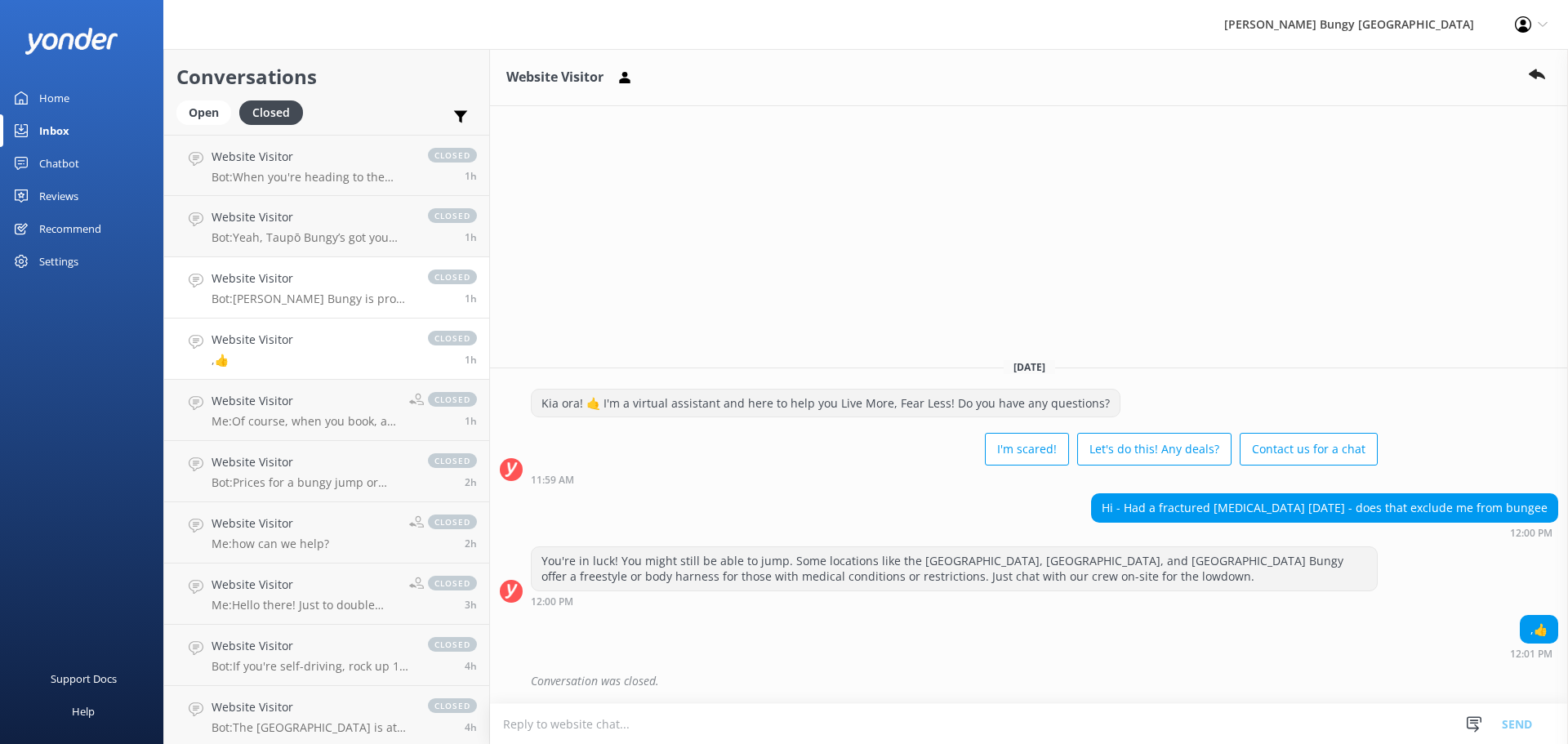
click at [322, 296] on p "Bot: [PERSON_NAME] Bungy is proud to hold a proven safety record. Stick to the …" at bounding box center [311, 299] width 200 height 15
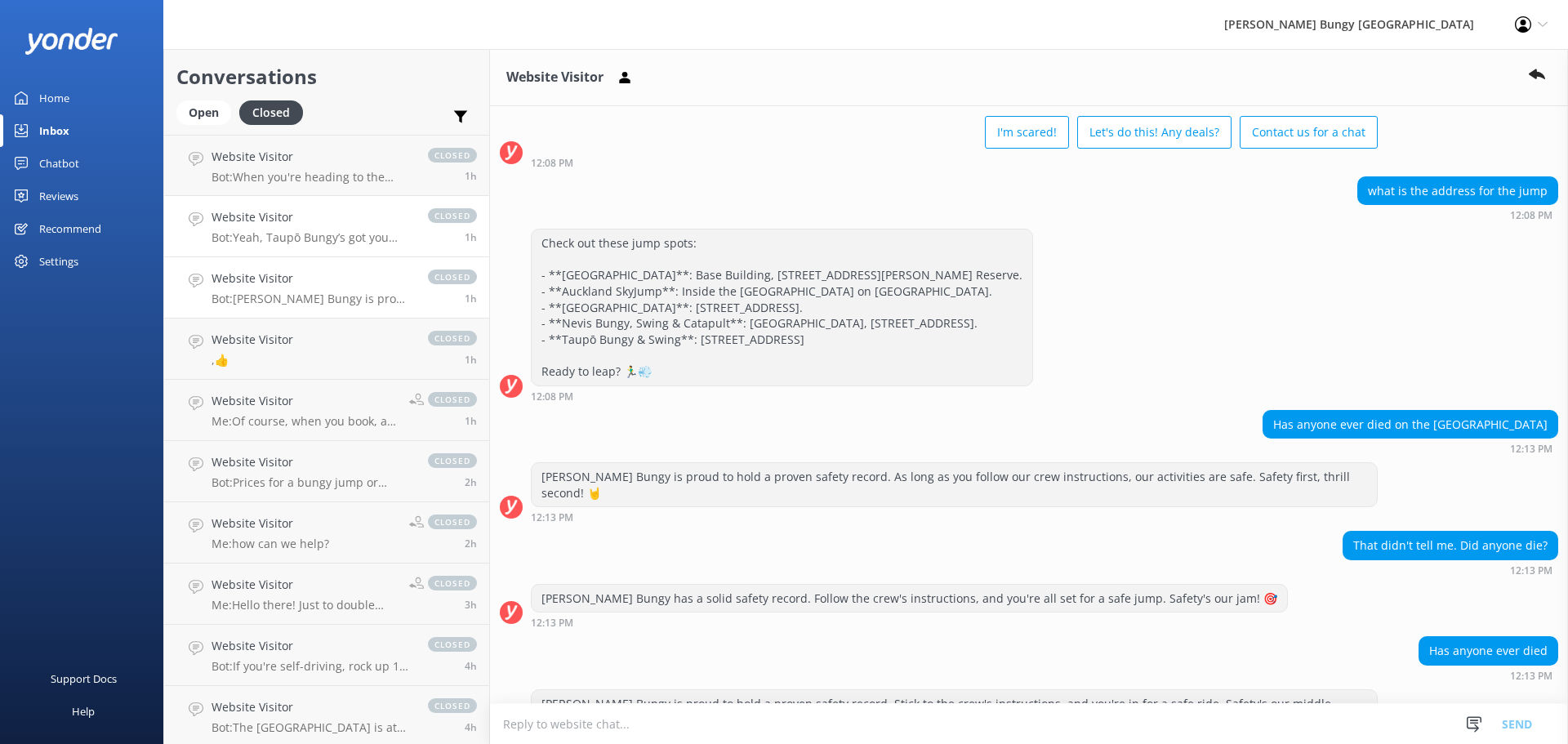
scroll to position [136, 0]
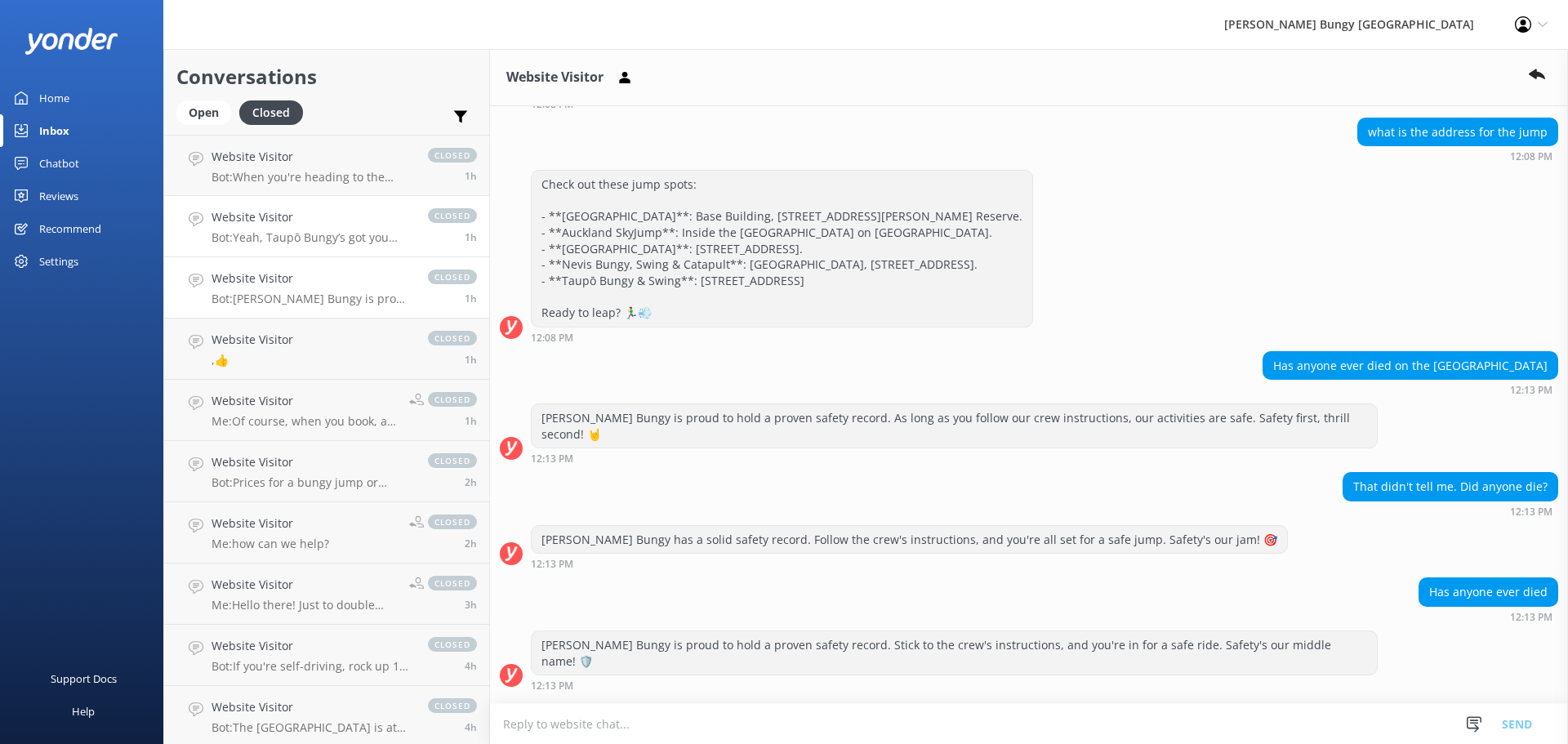
click at [278, 241] on p "Bot: Yeah, Taupō Bungy’s got you covered with plenty of free parking if you’re …" at bounding box center [311, 238] width 200 height 15
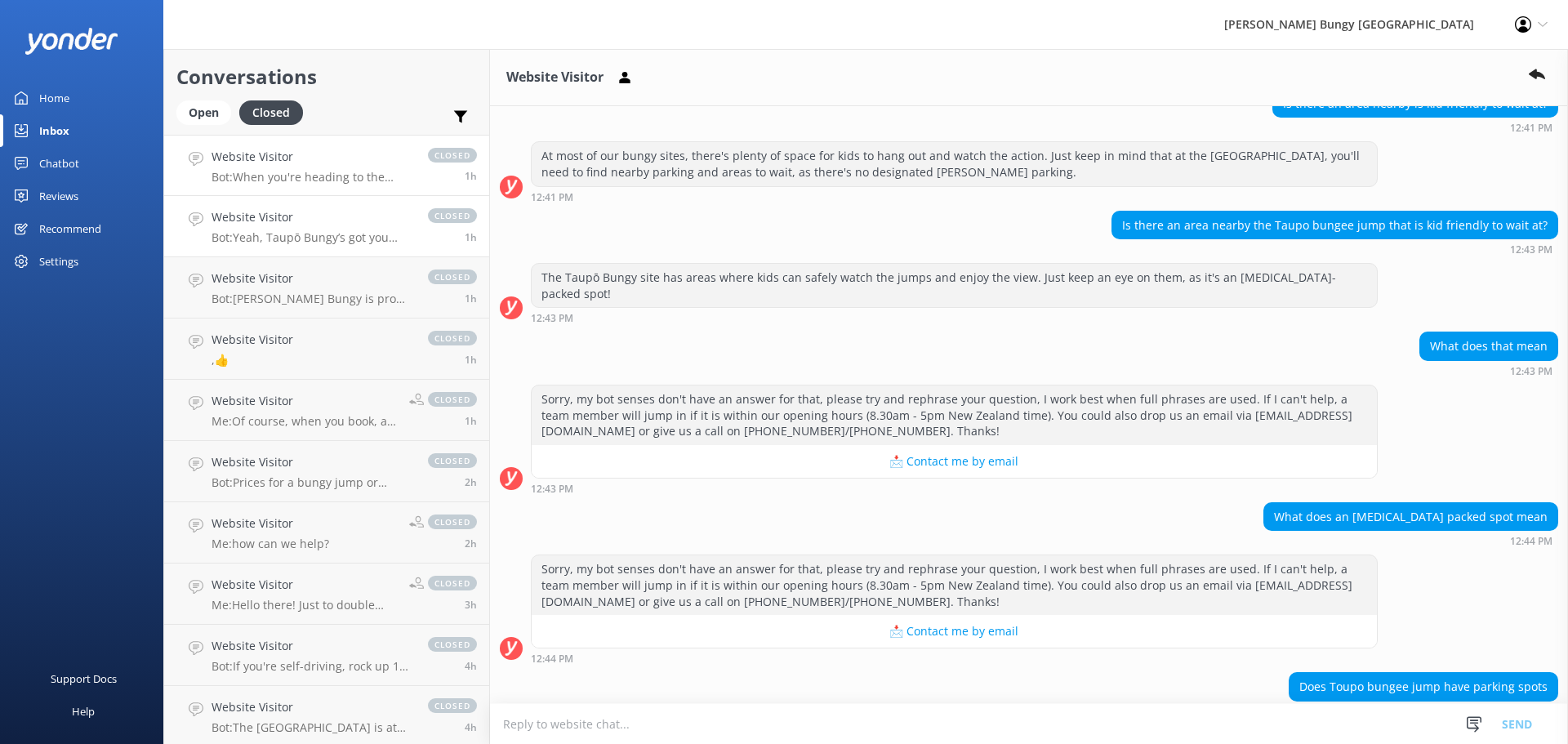
scroll to position [809, 0]
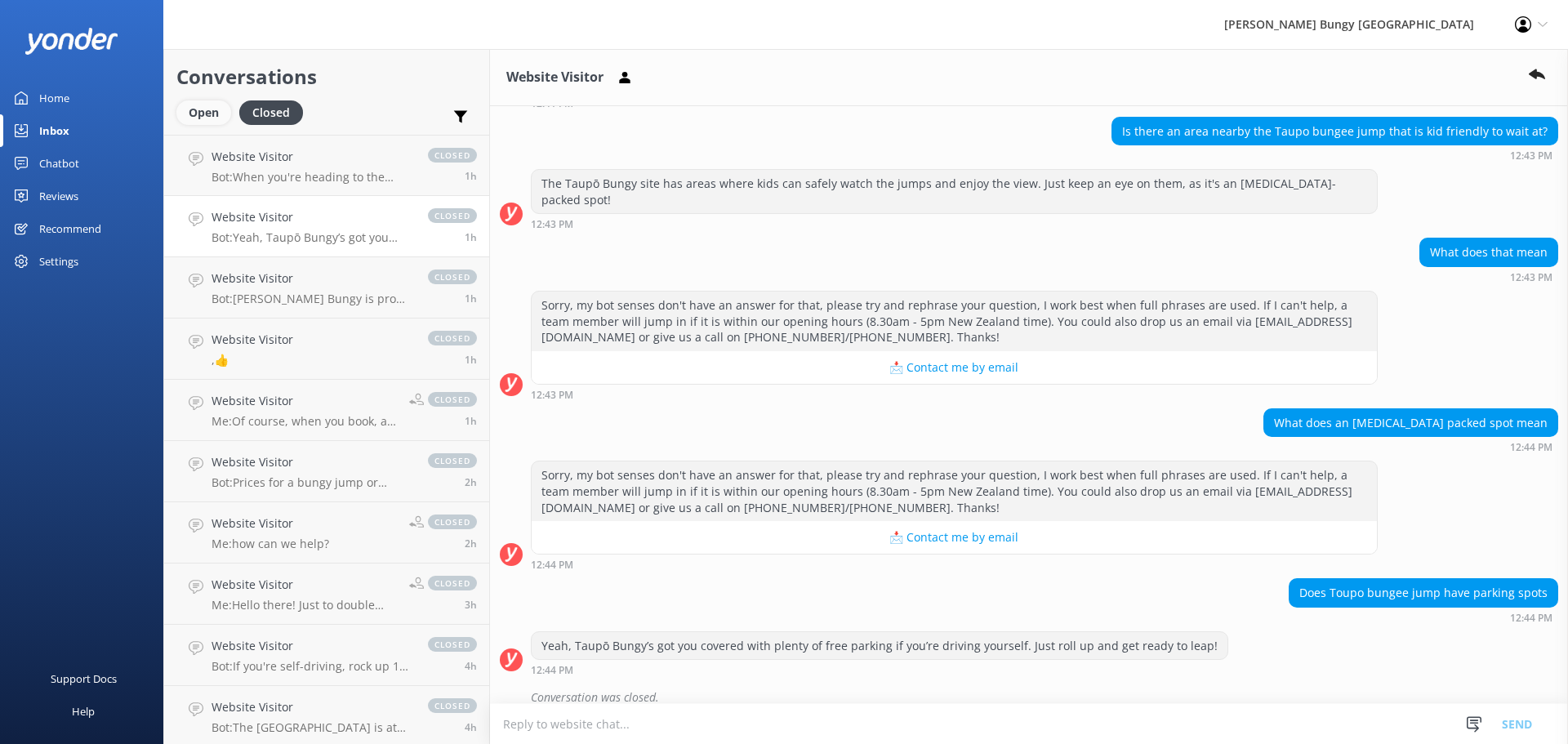
click at [196, 106] on div "Open" at bounding box center [203, 113] width 54 height 25
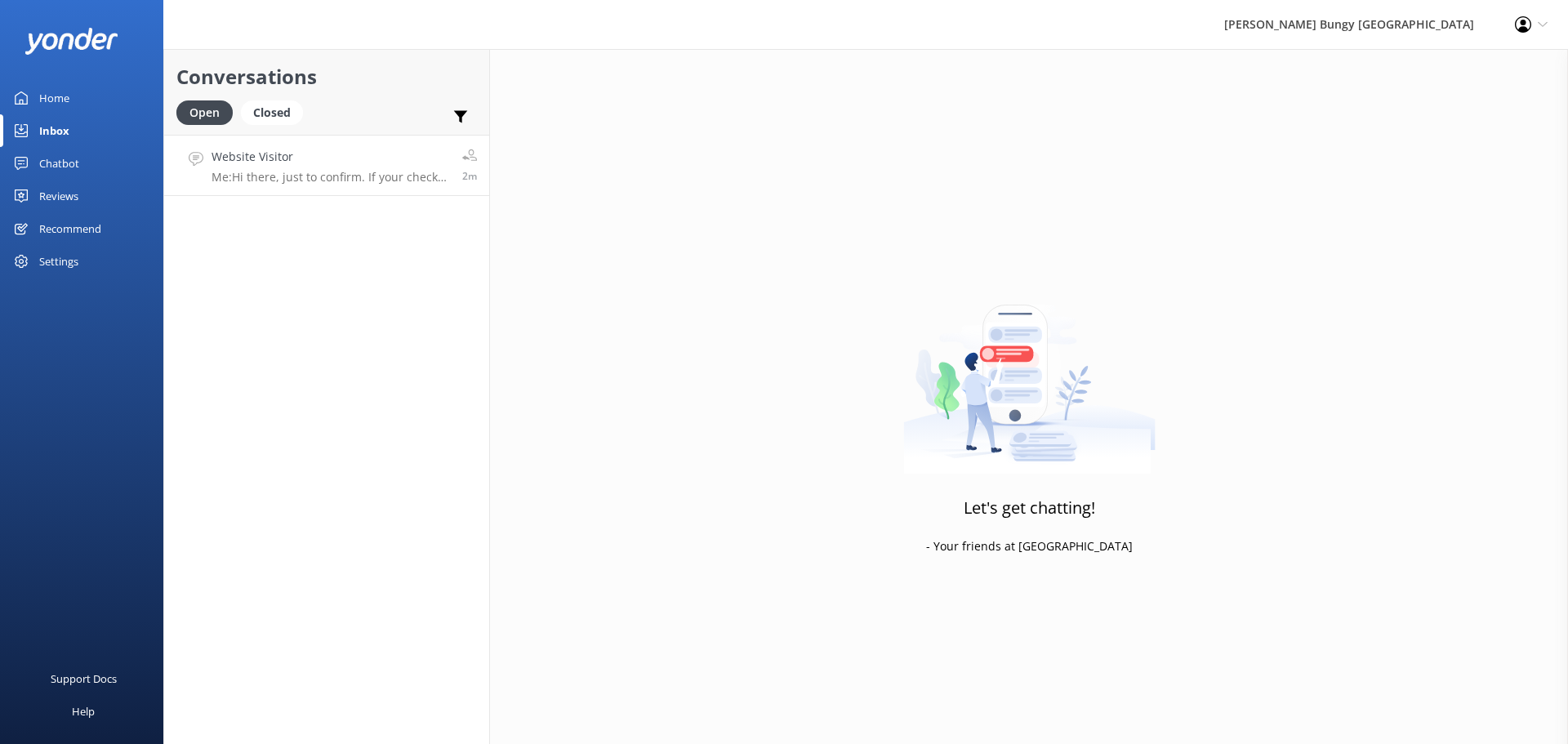
click at [284, 164] on h4 "Website Visitor" at bounding box center [330, 157] width 239 height 18
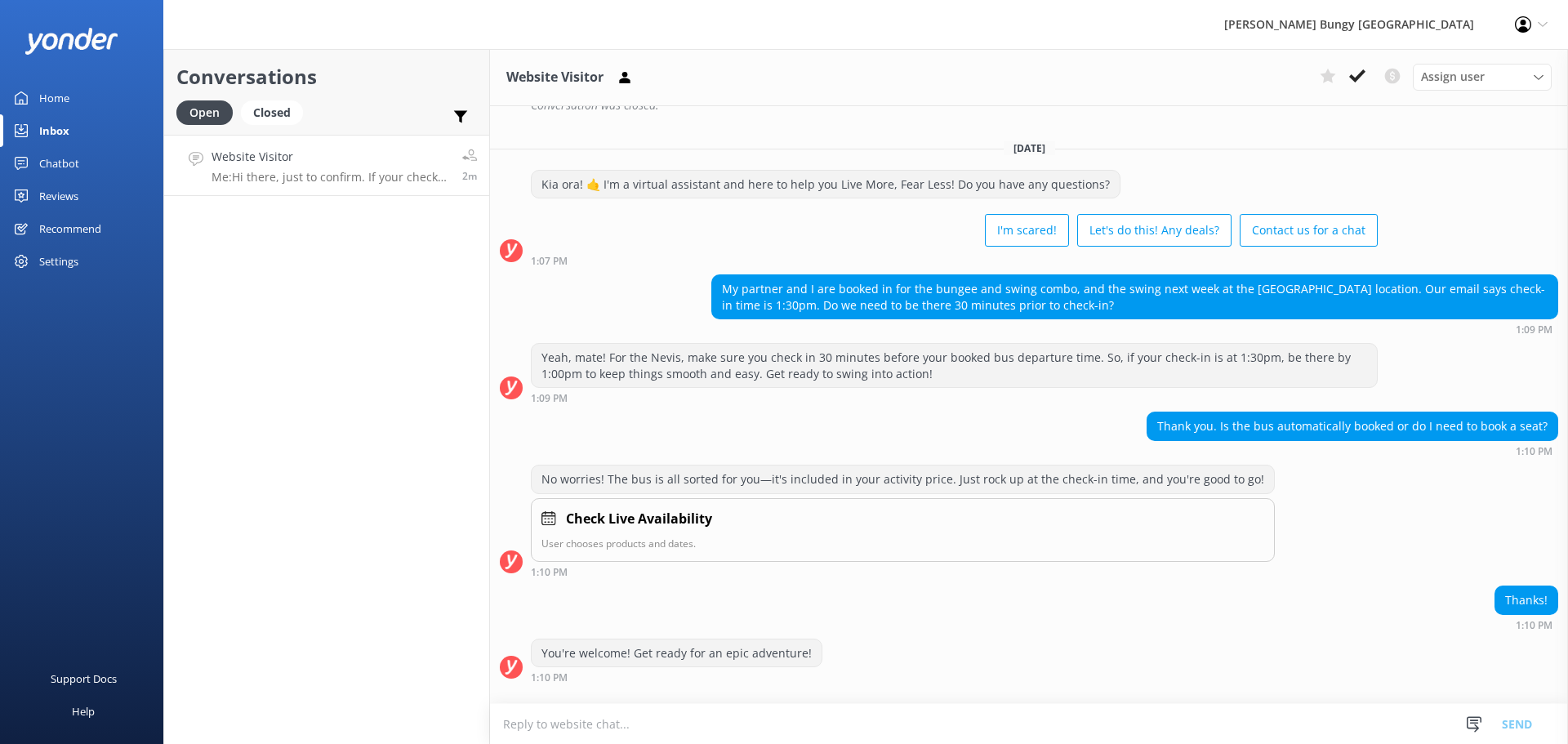
scroll to position [1528, 0]
